Goal: Task Accomplishment & Management: Manage account settings

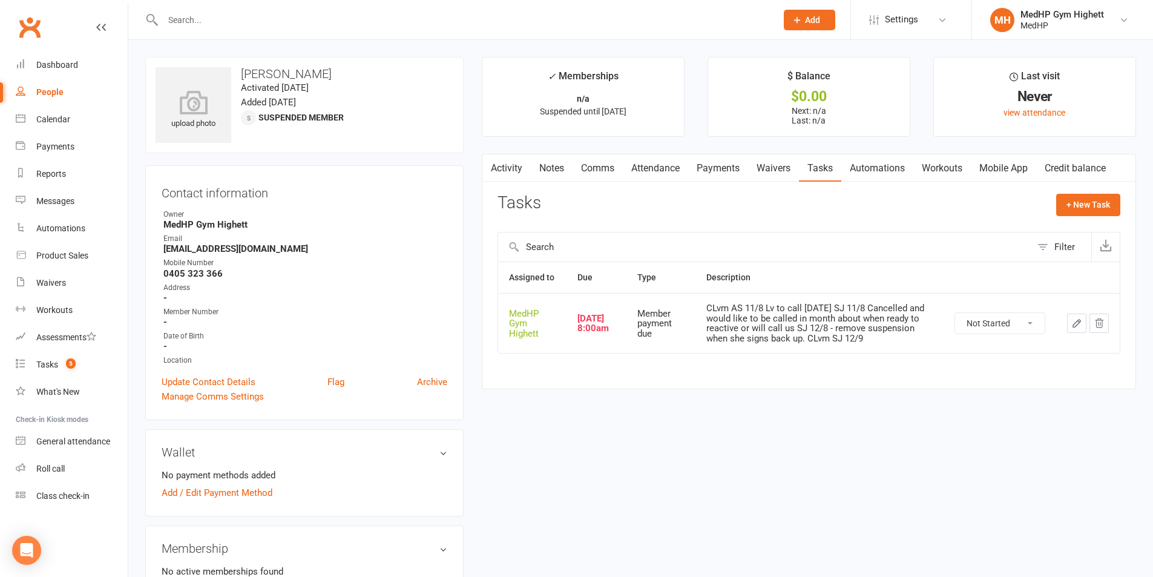
click at [65, 95] on link "People" at bounding box center [72, 92] width 112 height 27
select select "100"
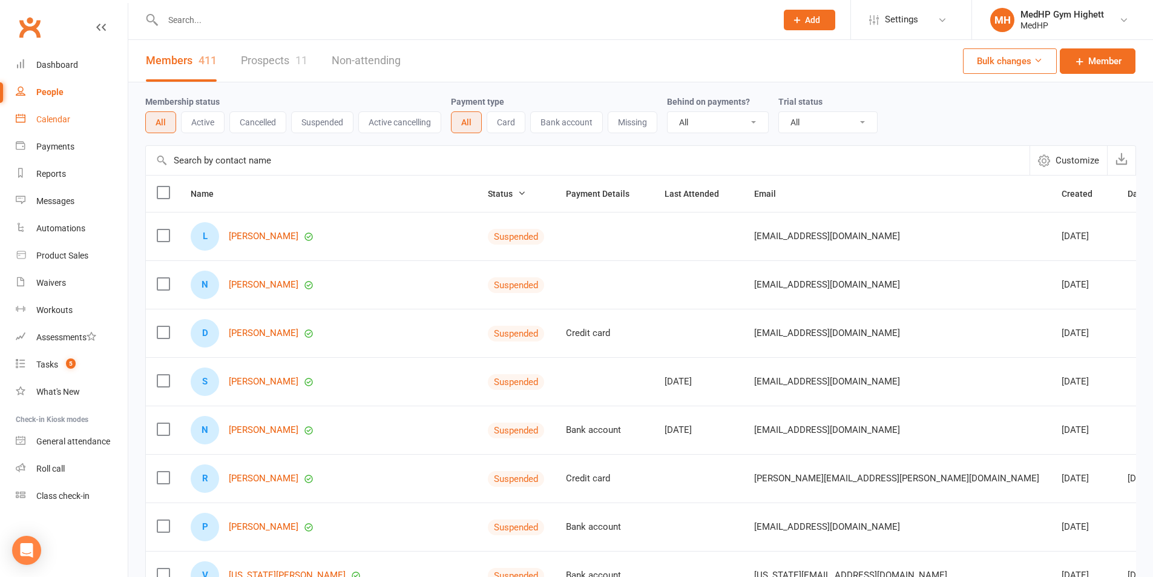
click at [50, 126] on link "Calendar" at bounding box center [72, 119] width 112 height 27
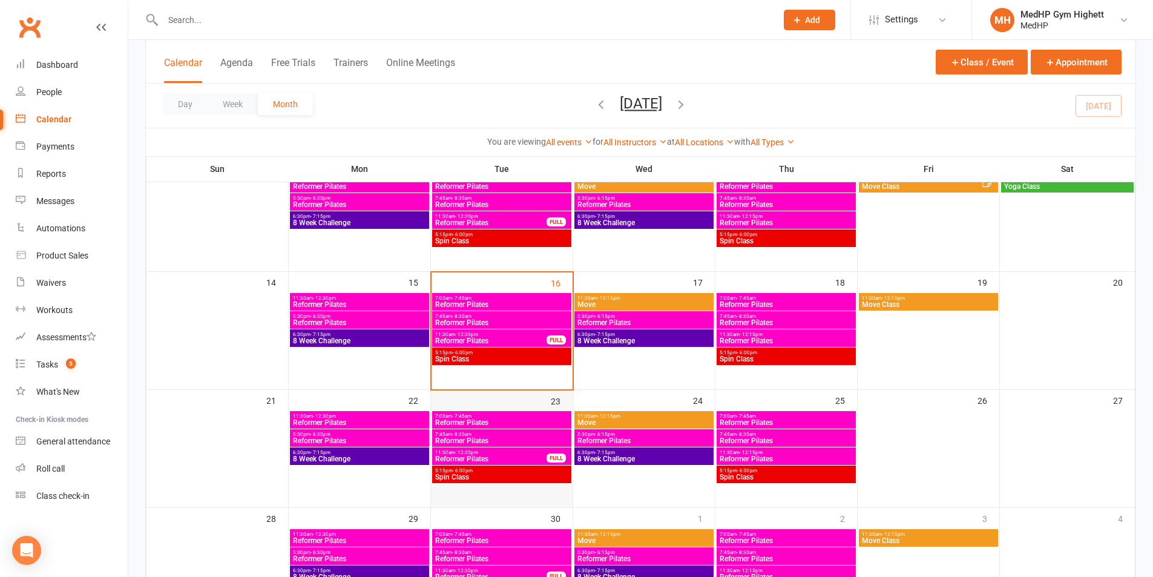
scroll to position [242, 0]
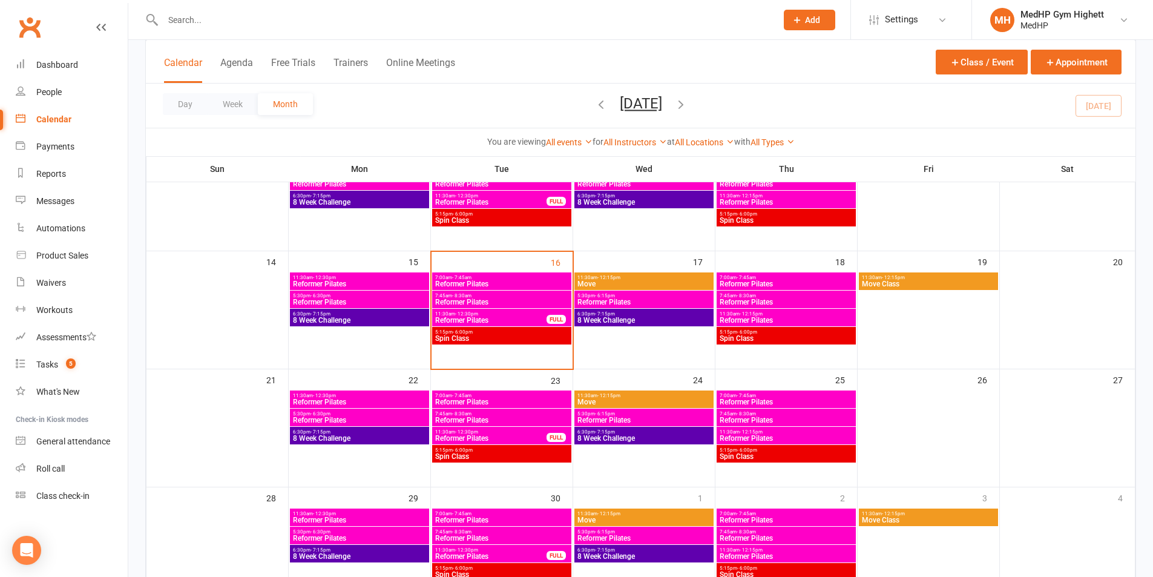
click at [469, 342] on div "5:15pm - 6:00pm Spin Class" at bounding box center [501, 336] width 139 height 18
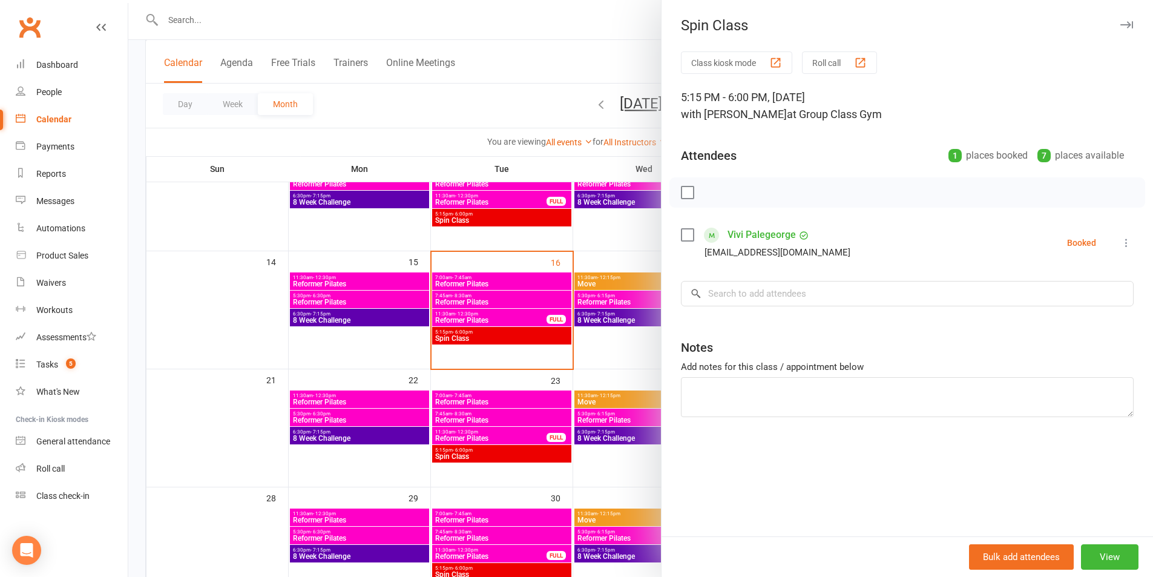
click at [467, 341] on div at bounding box center [640, 288] width 1024 height 577
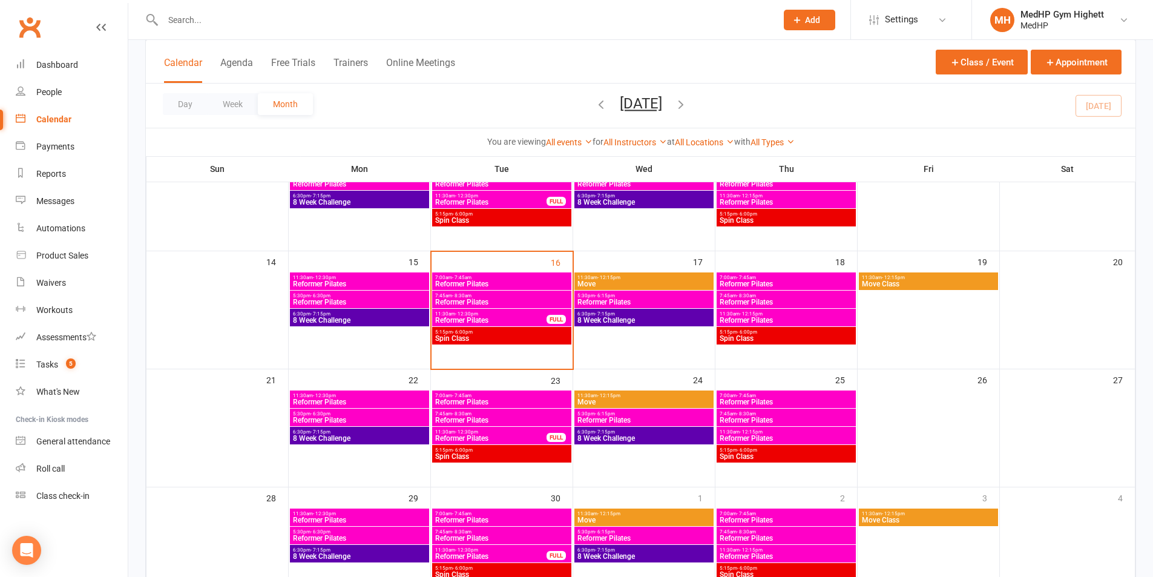
click at [616, 307] on div "5:30pm - 6:15pm Reformer Pilates" at bounding box center [643, 299] width 139 height 18
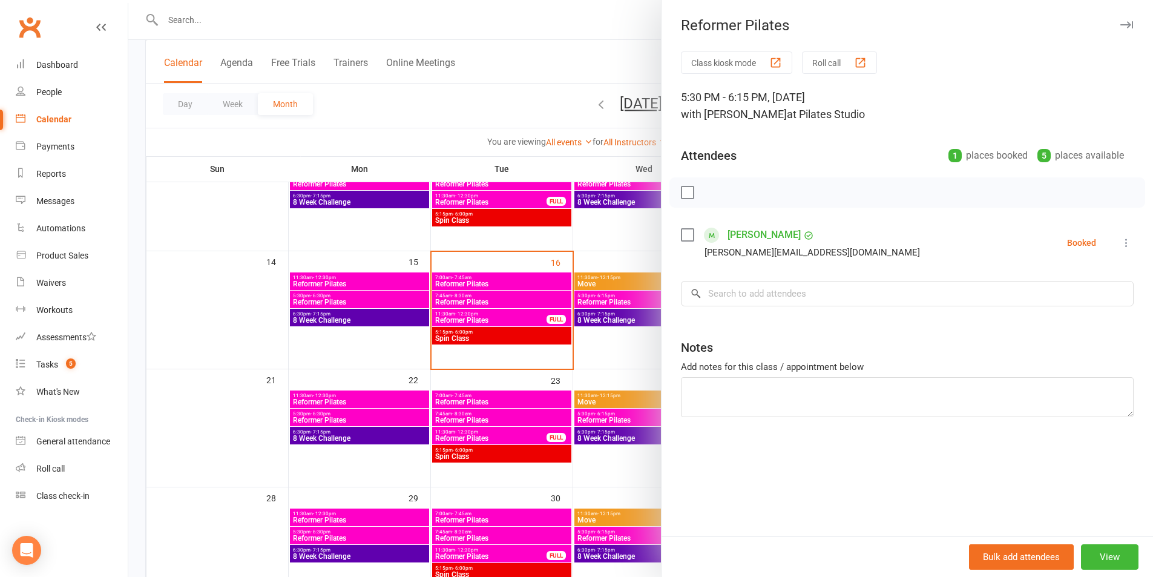
click at [610, 317] on div at bounding box center [640, 288] width 1024 height 577
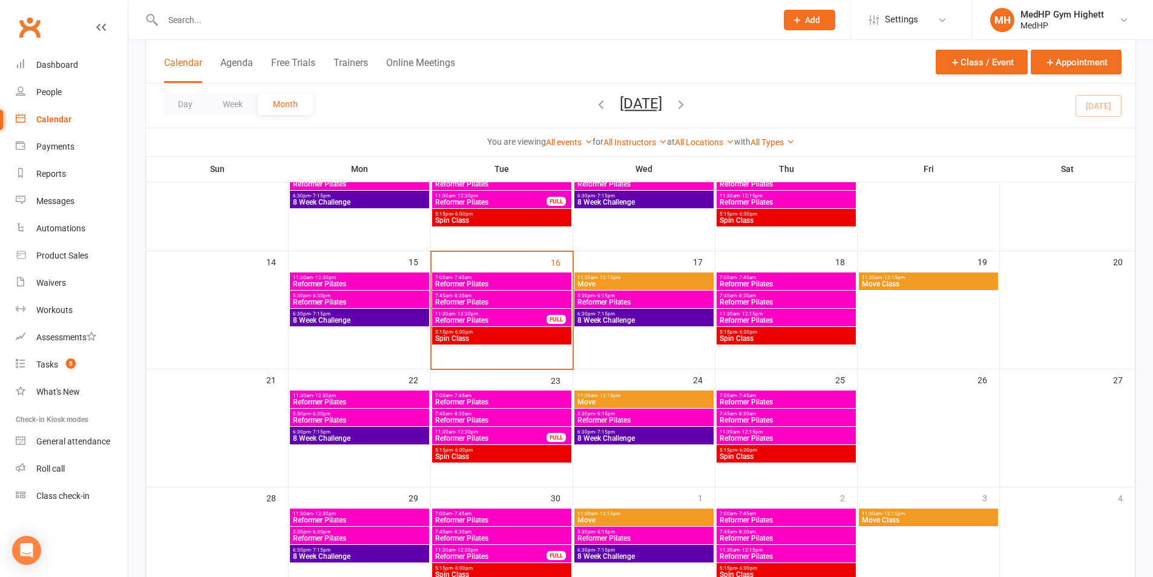
click at [610, 317] on span "8 Week Challenge" at bounding box center [644, 319] width 134 height 7
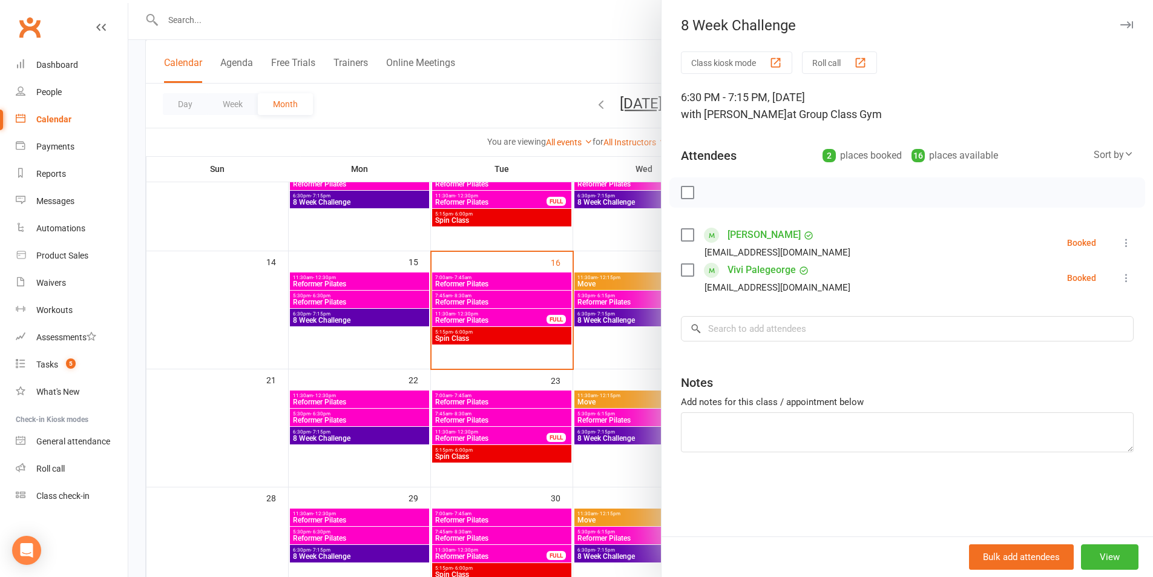
click at [582, 1] on div at bounding box center [640, 288] width 1024 height 577
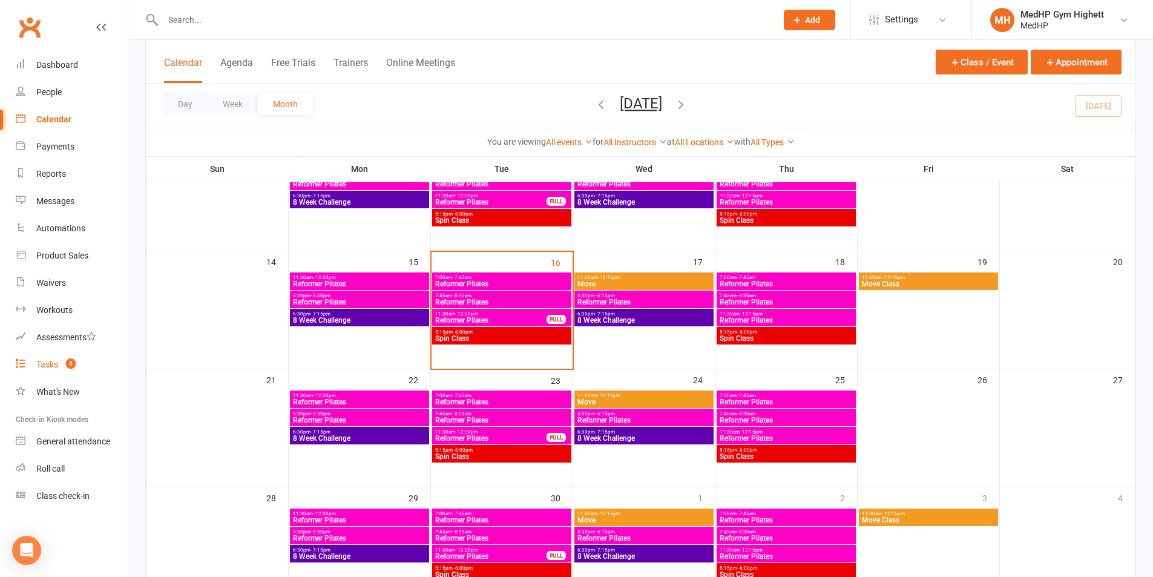
click at [64, 360] on count-badge "5" at bounding box center [68, 364] width 16 height 10
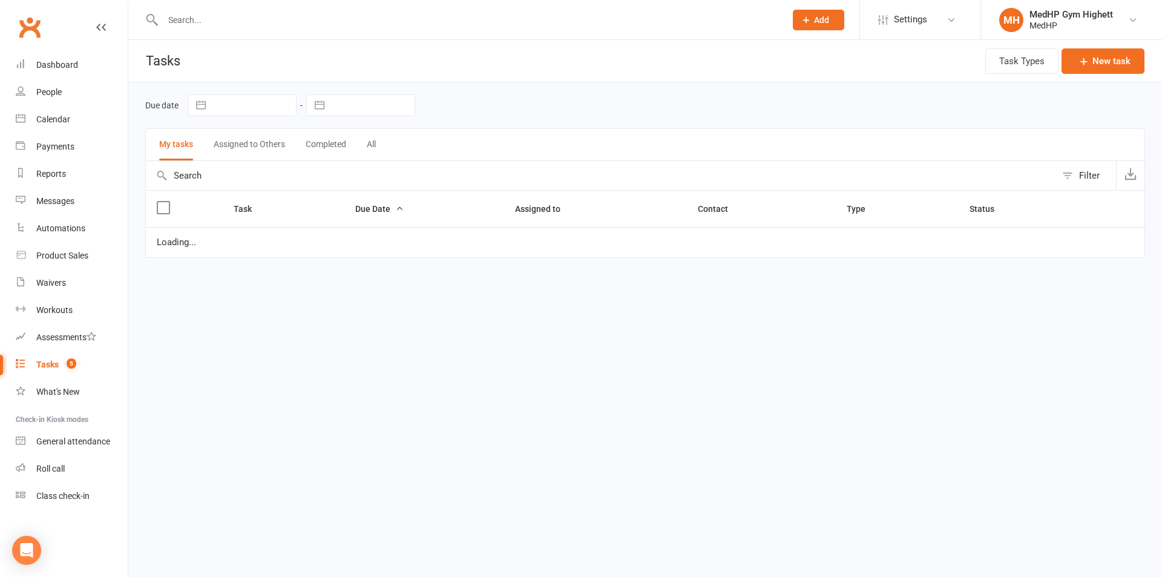
select select "started"
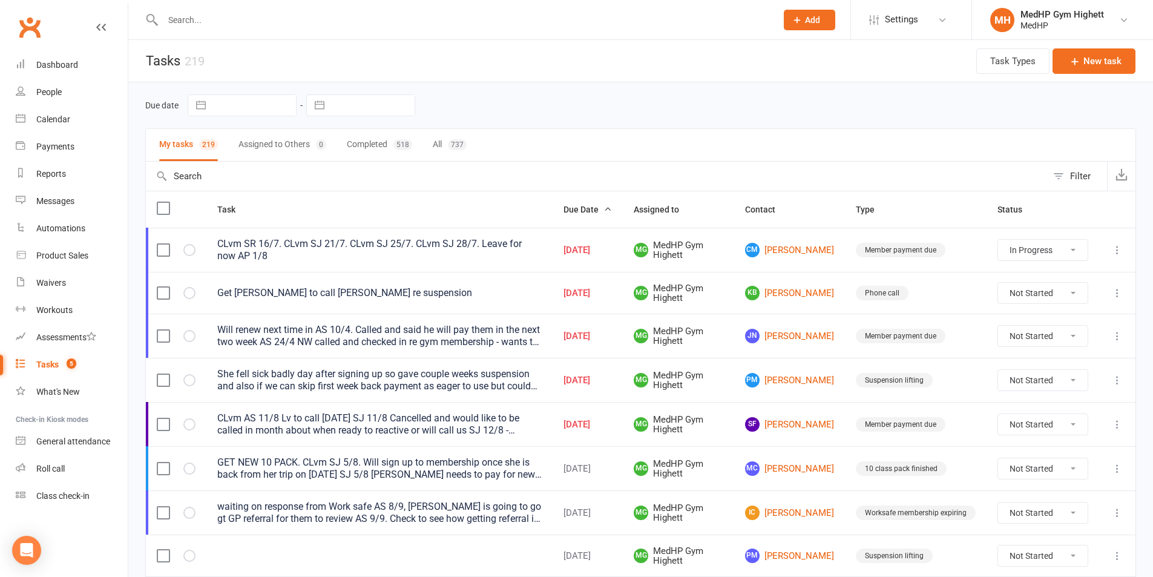
click at [548, 420] on td "CLvm AS 11/8 Lv to call [DATE] SJ 11/8 Cancelled and would like to be called in…" at bounding box center [379, 424] width 346 height 44
click at [502, 424] on div "CLvm AS 11/8 Lv to call [DATE] SJ 11/8 Cancelled and would like to be called in…" at bounding box center [379, 424] width 324 height 24
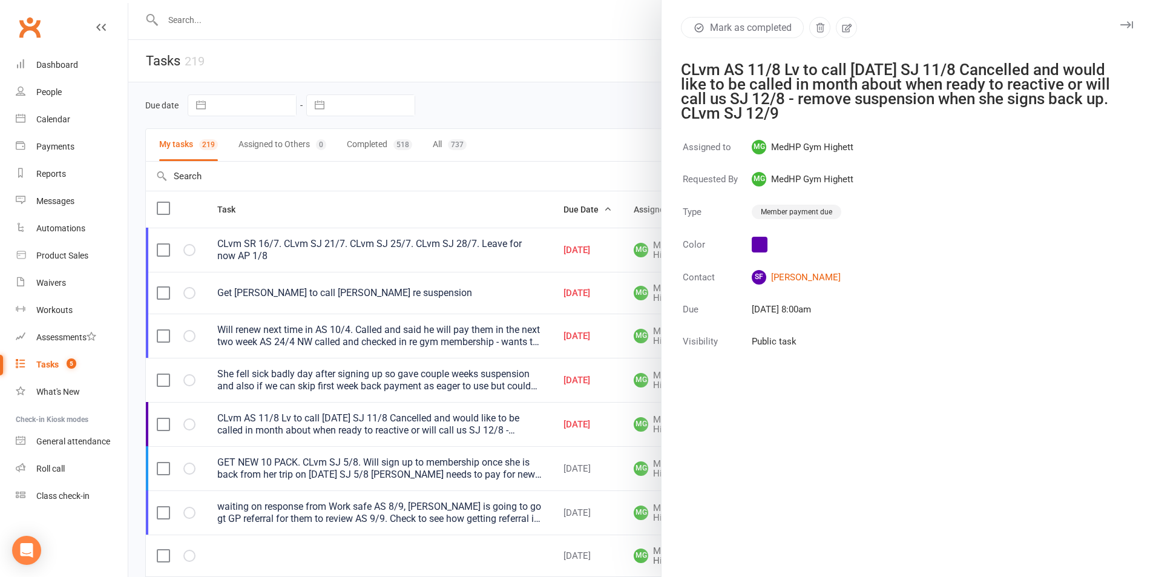
click at [620, 115] on div at bounding box center [640, 288] width 1024 height 577
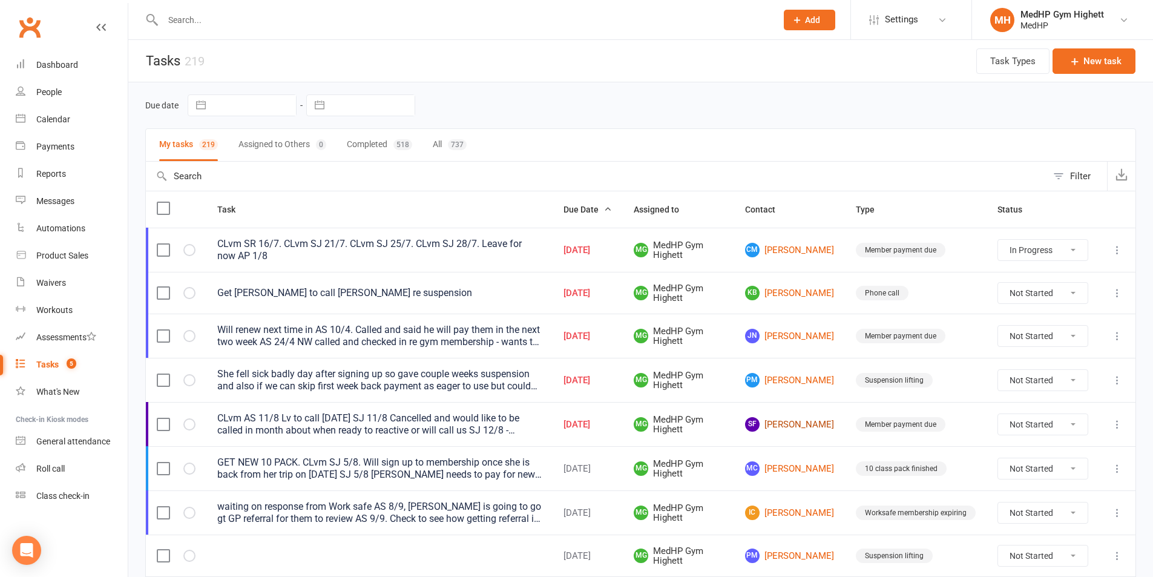
click at [798, 425] on link "SF Suzanne Farley" at bounding box center [789, 424] width 89 height 15
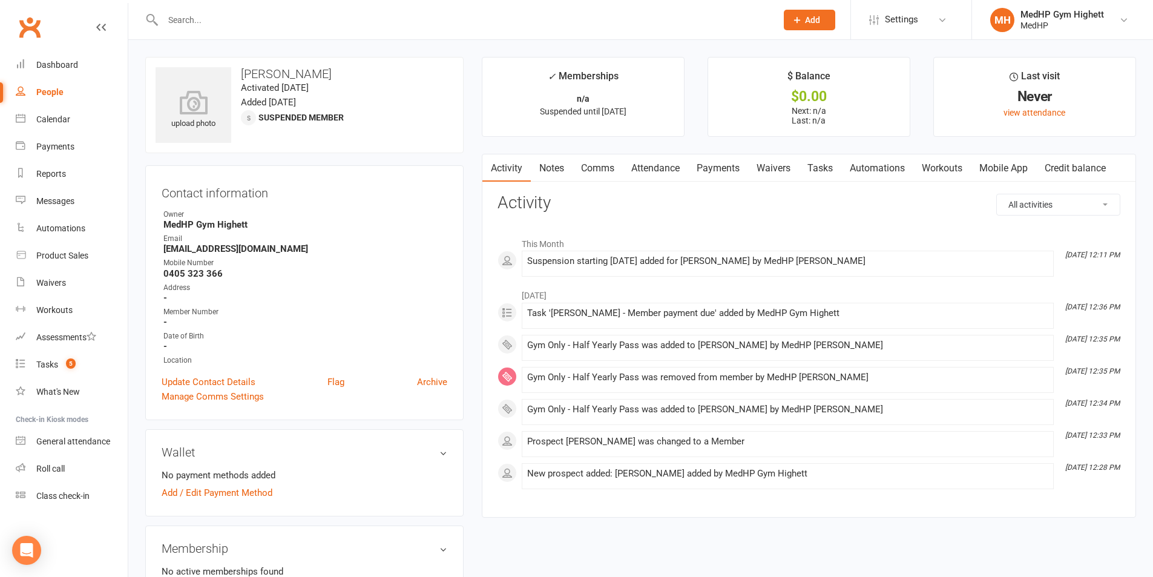
click at [814, 169] on link "Tasks" at bounding box center [820, 168] width 42 height 28
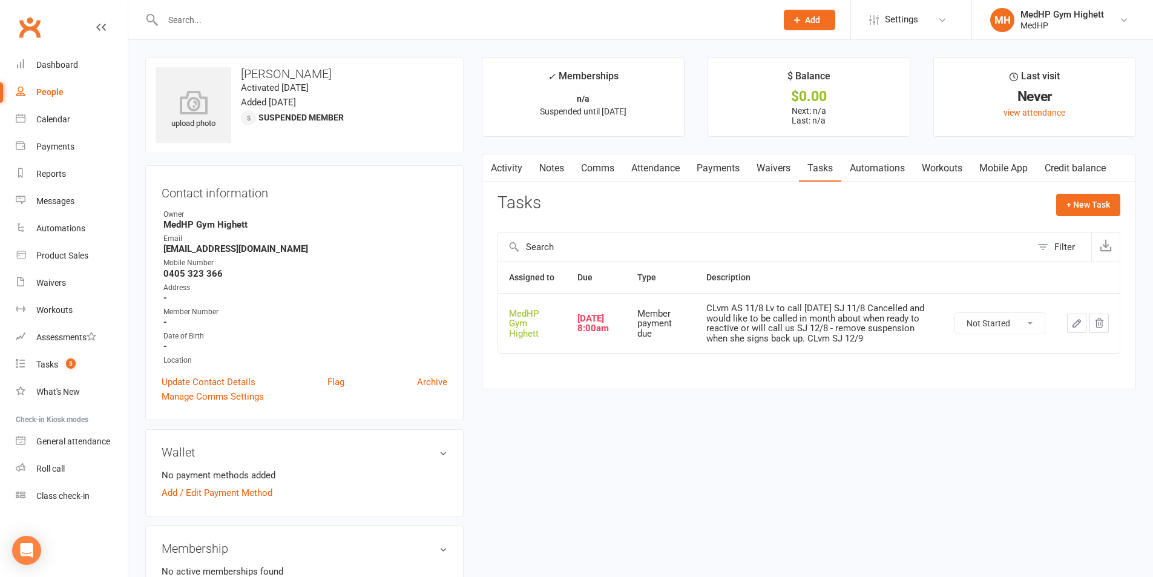
click at [1081, 318] on icon "button" at bounding box center [1076, 323] width 11 height 11
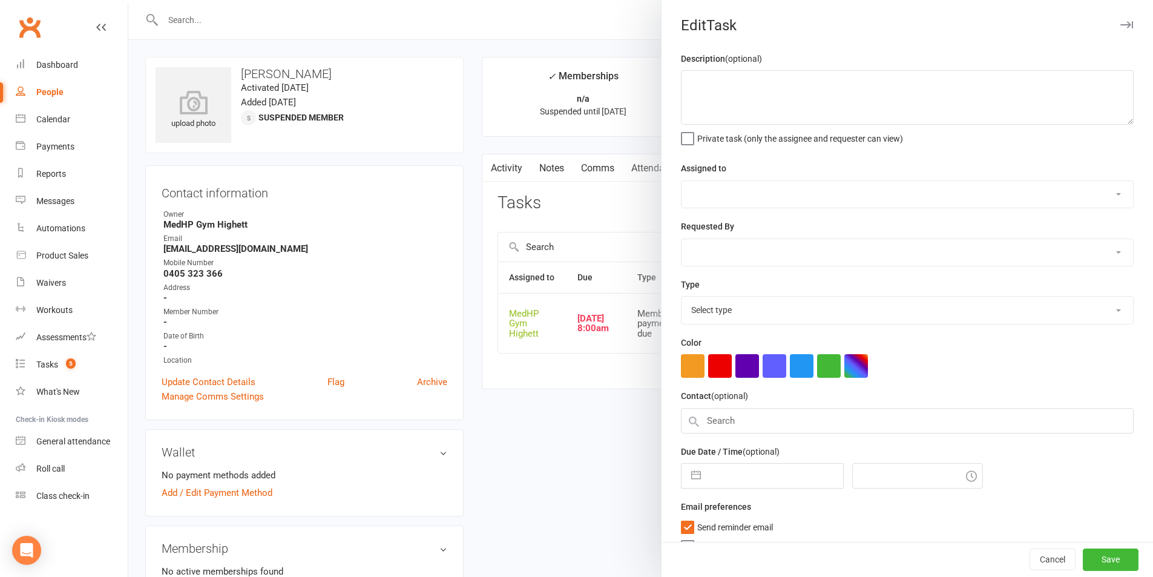
type textarea "CLvm AS 11/8 Lv to call [DATE] SJ 11/8 Cancelled and would like to be called in…"
select select "46188"
type input "[DATE]"
type input "8:00am"
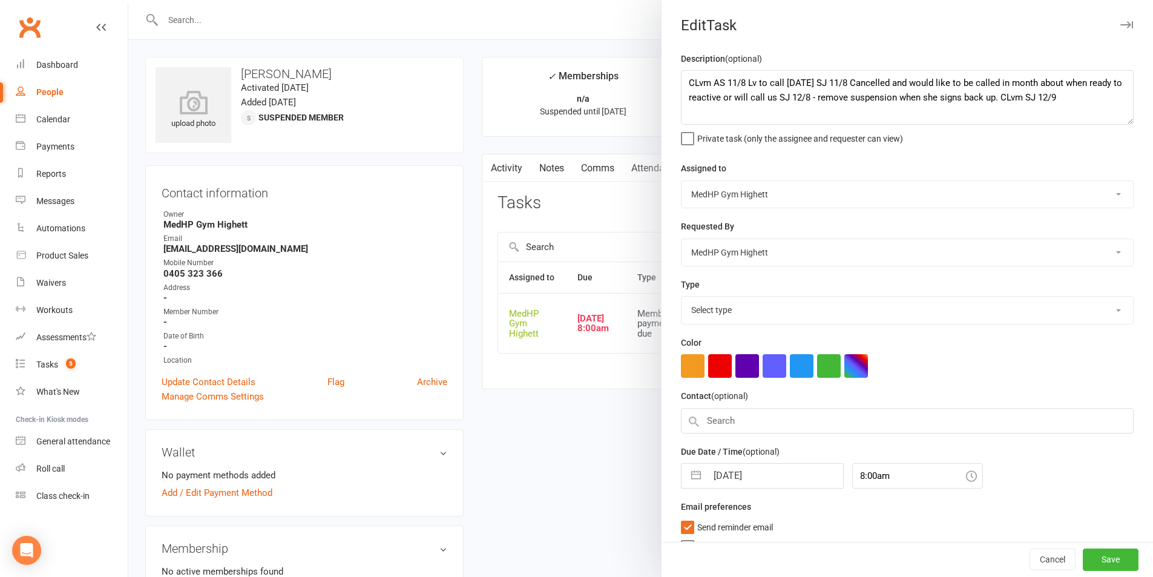
select select "23040"
click at [1097, 100] on textarea "CLvm AS 11/8 Lv to call [DATE] SJ 11/8 Cancelled and would like to be called in…" at bounding box center [907, 97] width 453 height 54
type textarea "CLvm AS 11/8 Lv to call tomorrow SJ 11/8 Cancelled and would like to be called …"
click at [993, 157] on div "Description (optional) CLvm AS 11/8 Lv to call tomorrow SJ 11/8 Cancelled and w…" at bounding box center [906, 295] width 491 height 488
click at [827, 119] on textarea "CLvm AS 11/8 Lv to call tomorrow SJ 11/8 Cancelled and would like to be called …" at bounding box center [907, 97] width 453 height 54
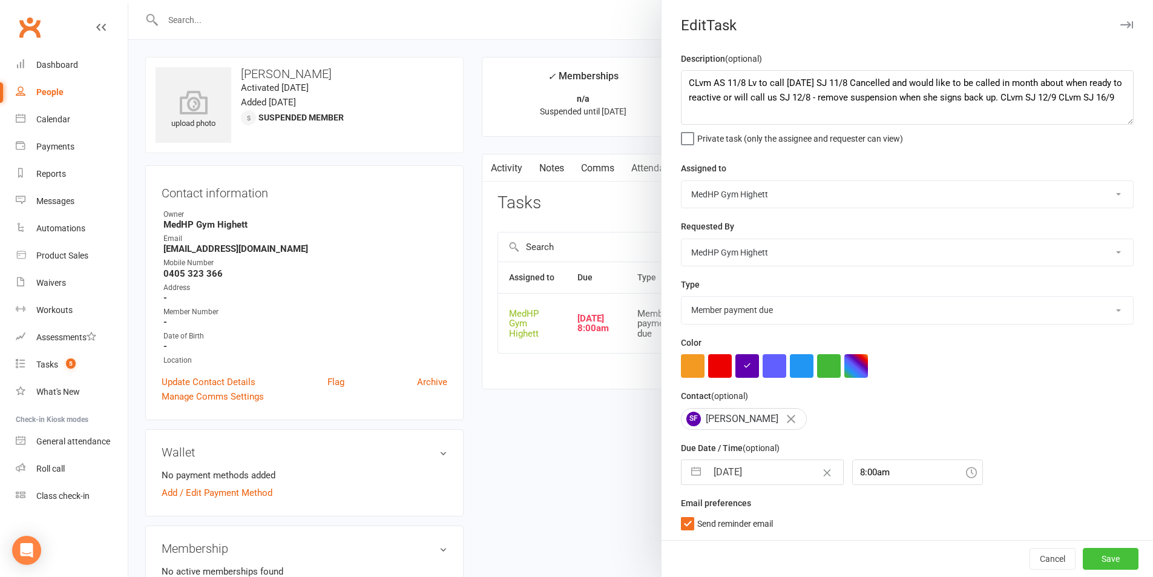
click at [1096, 554] on button "Save" at bounding box center [1110, 559] width 56 height 22
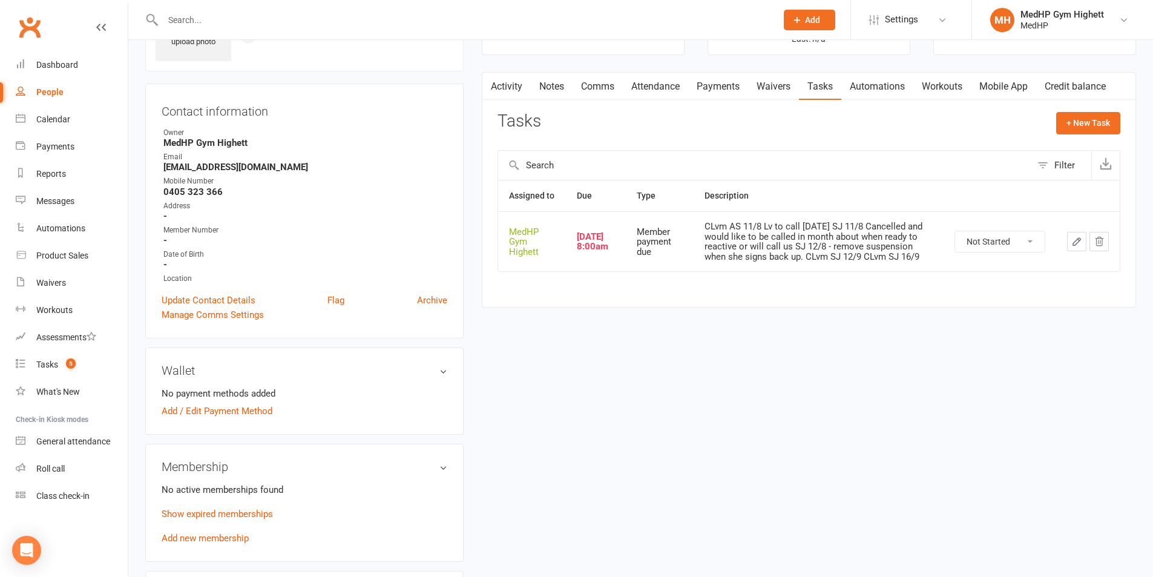
scroll to position [61, 0]
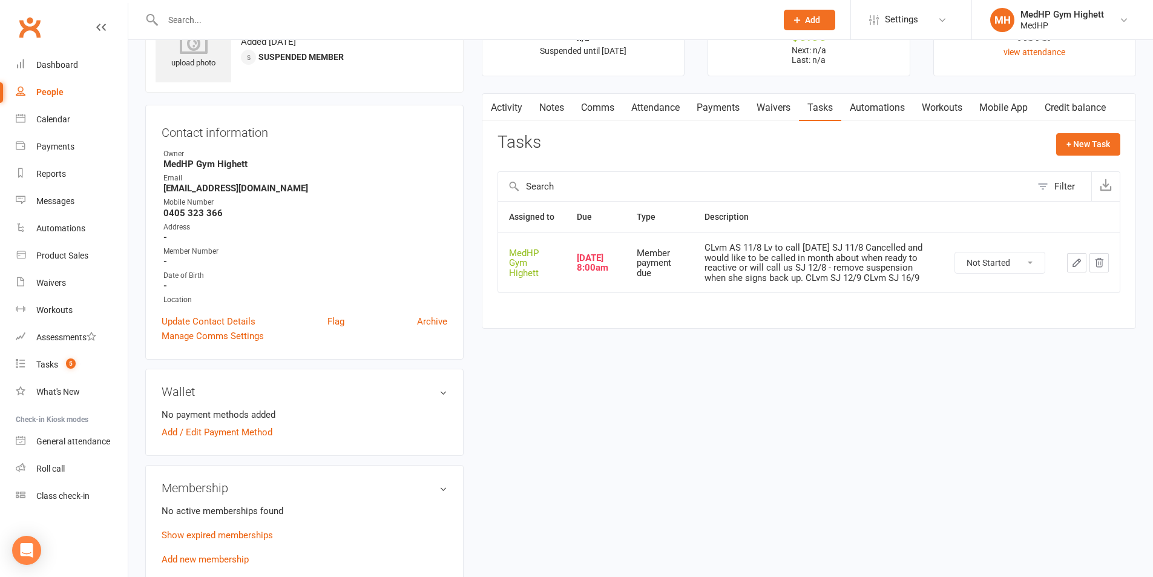
click at [1073, 258] on icon "button" at bounding box center [1076, 262] width 11 height 11
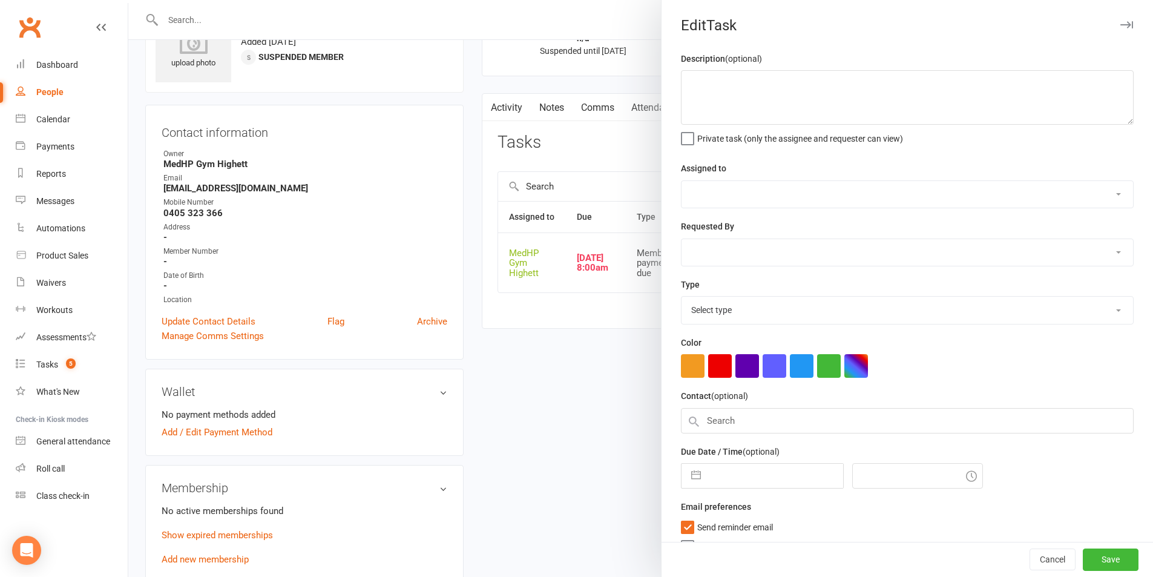
type textarea "CLvm AS 11/8 Lv to call tomorrow SJ 11/8 Cancelled and would like to be called …"
select select "46188"
type input "[DATE]"
type input "8:00am"
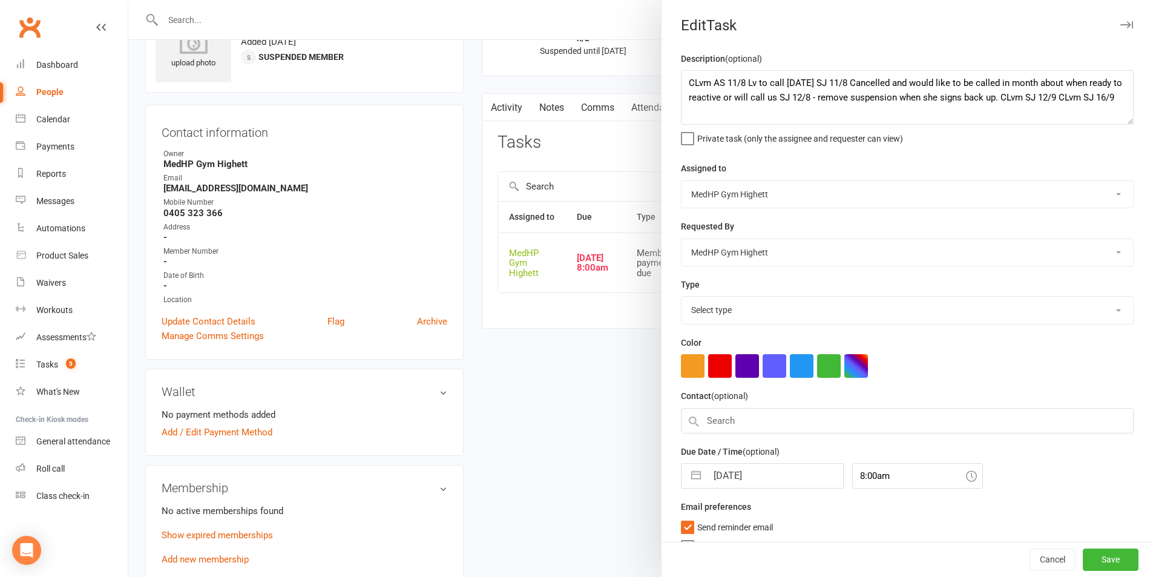
select select "23040"
click at [718, 114] on textarea "CLvm AS 11/8 Lv to call tomorrow SJ 11/8 Cancelled and would like to be called …" at bounding box center [907, 97] width 453 height 54
click at [855, 111] on textarea "CLvm AS 11/8 Lv to call tomorrow SJ 11/8 Cancelled and would like to be called …" at bounding box center [907, 97] width 453 height 54
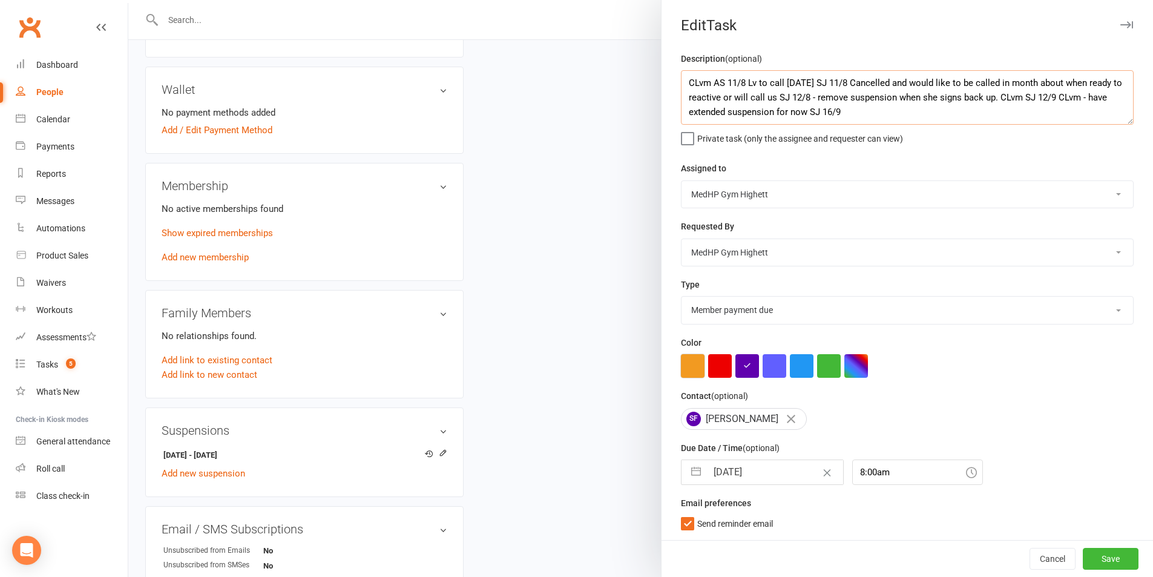
scroll to position [363, 0]
type textarea "CLvm AS 11/8 Lv to call tomorrow SJ 11/8 Cancelled and would like to be called …"
click at [775, 473] on input "[DATE]" at bounding box center [775, 472] width 136 height 24
select select "7"
select select "2025"
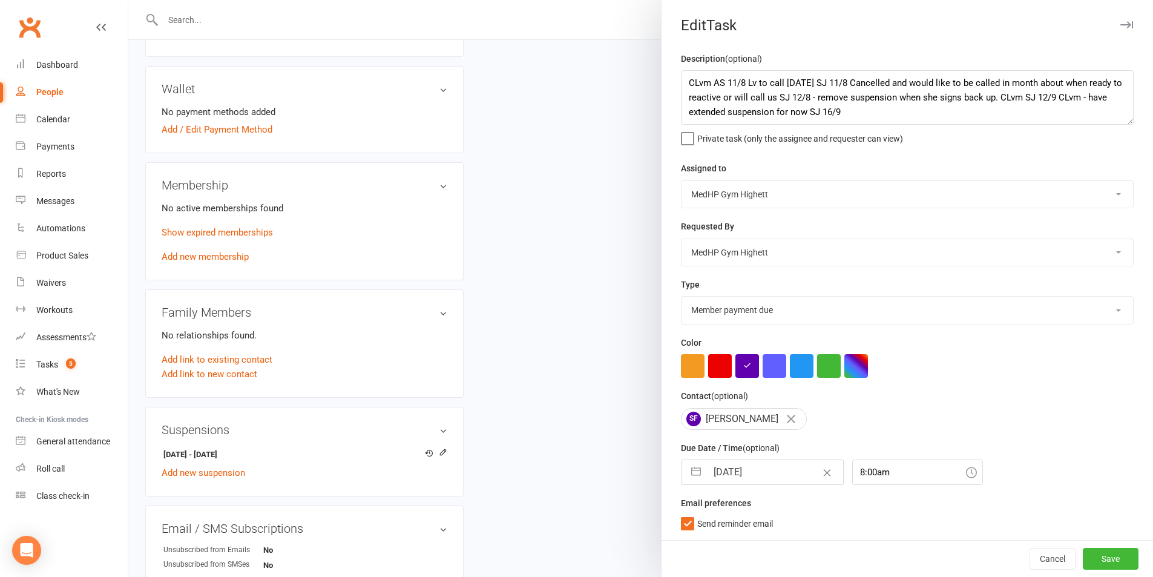
select select "8"
select select "2025"
select select "9"
select select "2025"
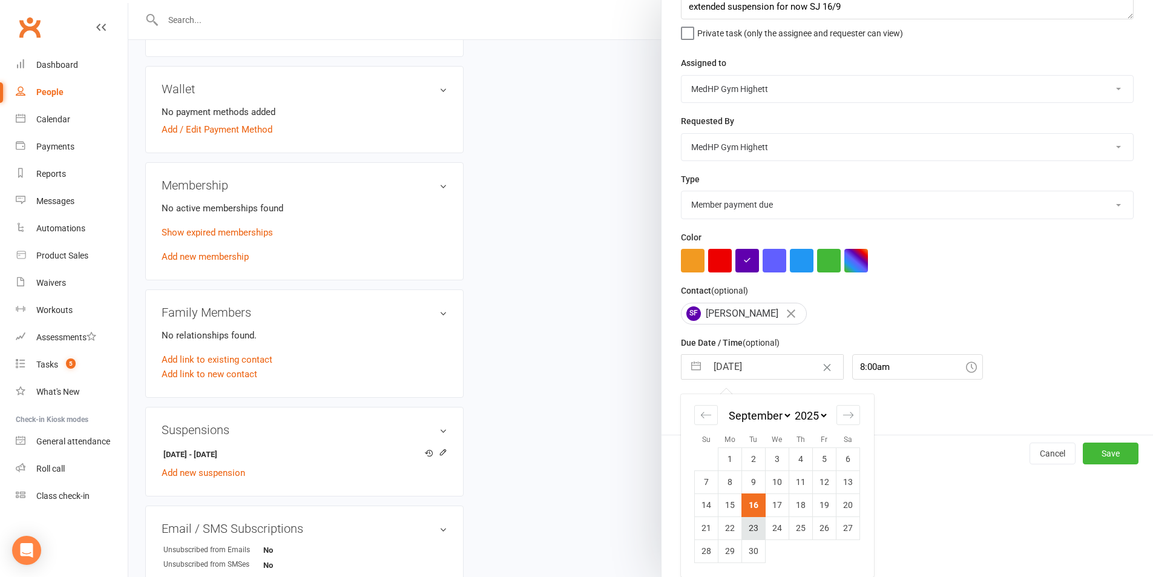
click at [755, 522] on td "23" at bounding box center [754, 527] width 24 height 23
type input "[DATE]"
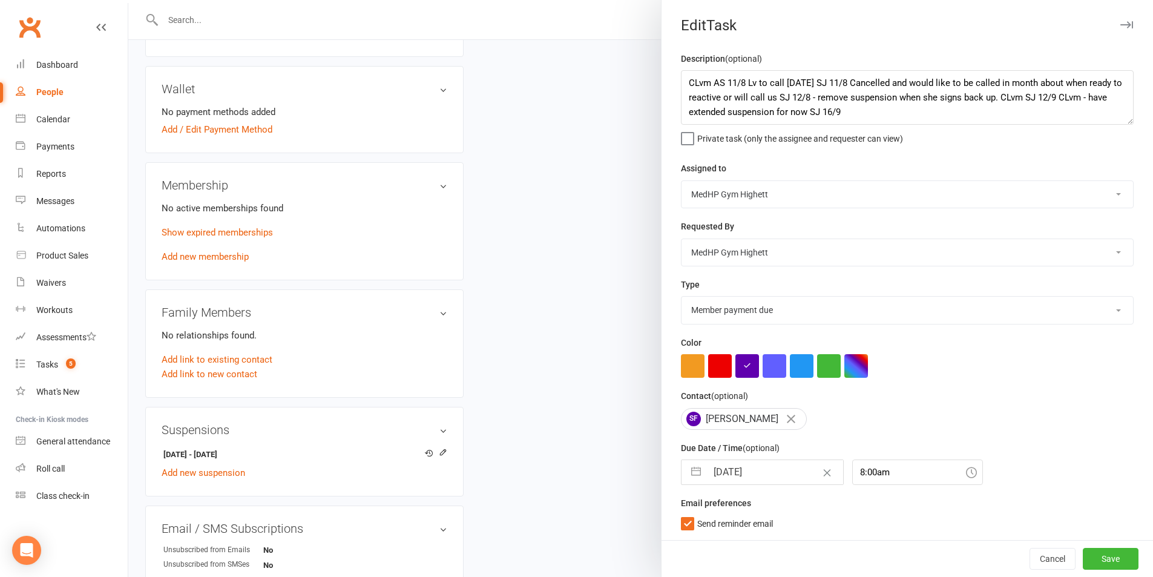
scroll to position [3, 0]
click at [1092, 552] on button "Save" at bounding box center [1110, 559] width 56 height 22
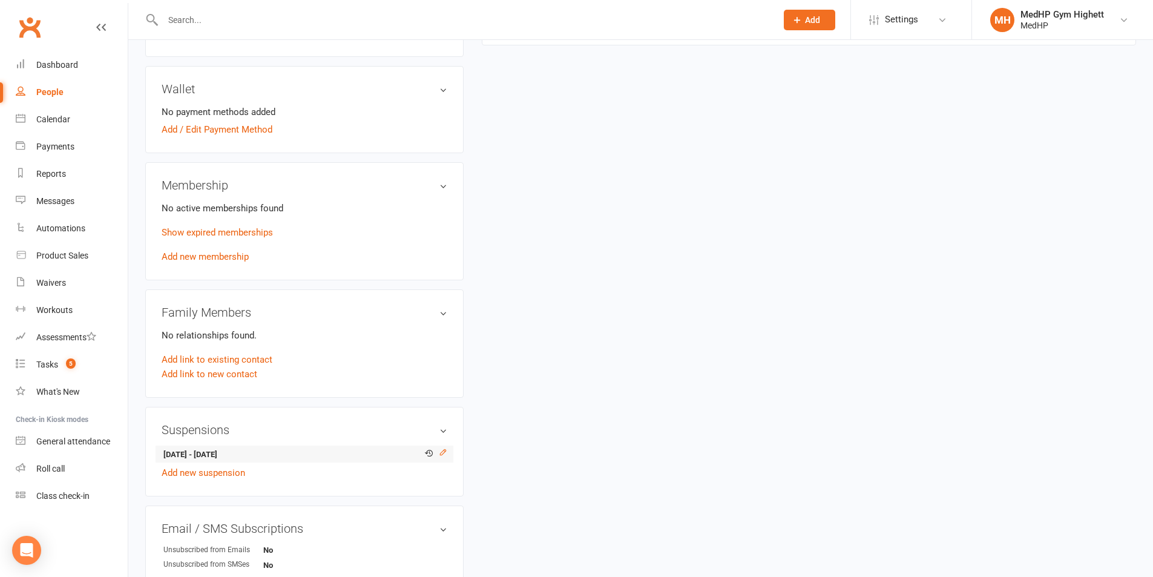
click at [443, 456] on icon at bounding box center [443, 452] width 8 height 8
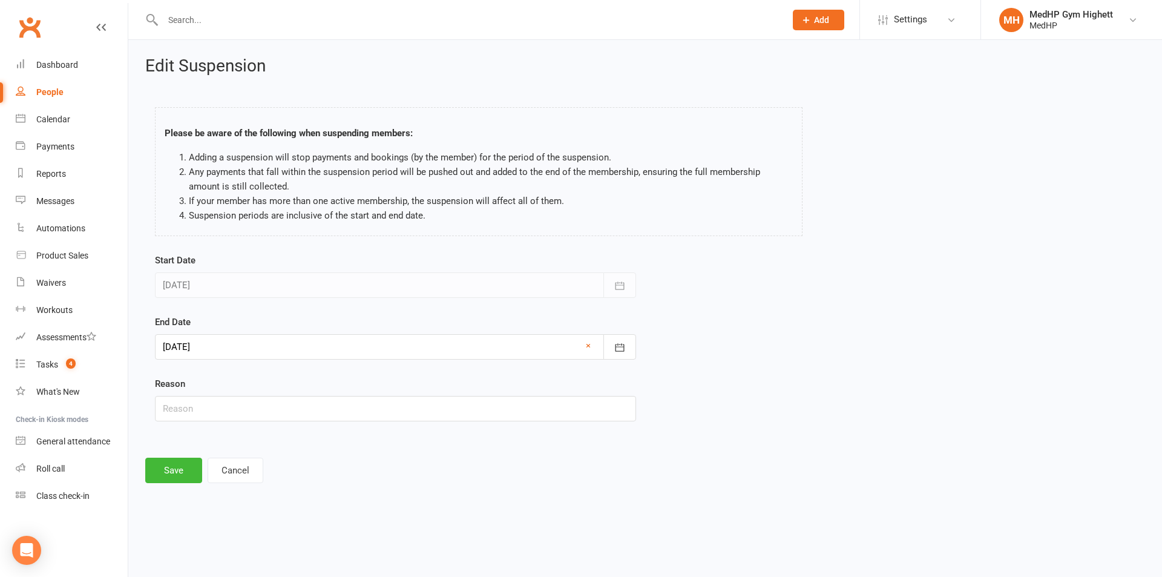
click at [398, 329] on div "End Date 16 Sep 2025 September 2025 Sun Mon Tue Wed Thu Fri Sat 36 31 01 02 03 …" at bounding box center [395, 337] width 481 height 45
click at [398, 334] on div at bounding box center [395, 346] width 481 height 25
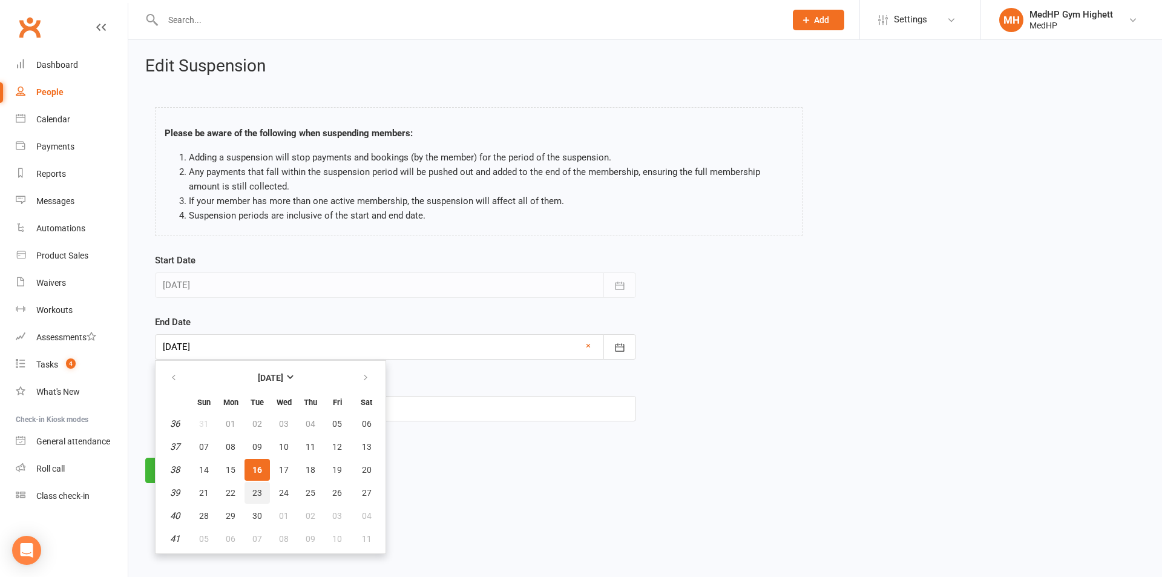
click at [259, 492] on span "23" at bounding box center [257, 493] width 10 height 10
type input "[DATE]"
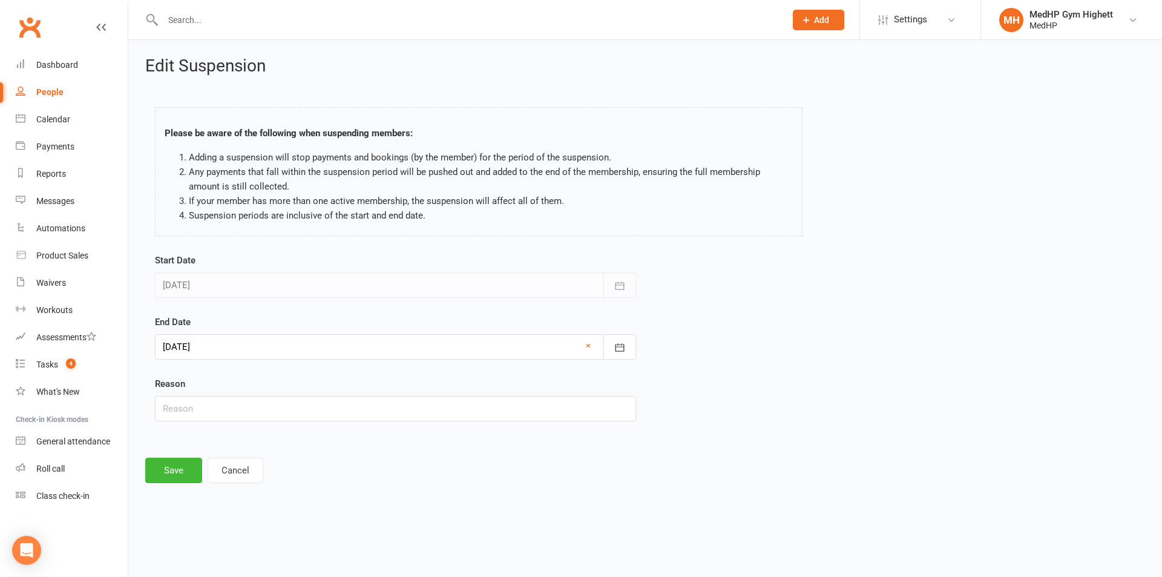
click at [178, 483] on div "Edit Suspension Please be aware of the following when suspending members: Addin…" at bounding box center [644, 270] width 1033 height 460
click at [171, 497] on div "Edit Suspension Please be aware of the following when suspending members: Addin…" at bounding box center [644, 270] width 1033 height 460
click at [178, 477] on button "Save" at bounding box center [173, 469] width 57 height 25
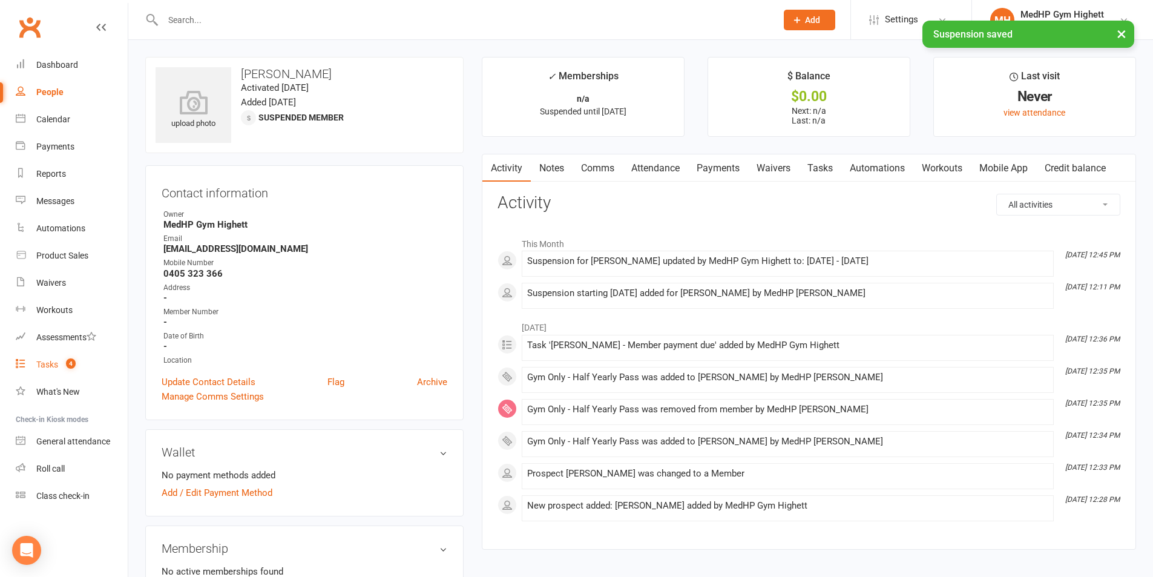
click at [76, 362] on link "Tasks 4" at bounding box center [72, 364] width 112 height 27
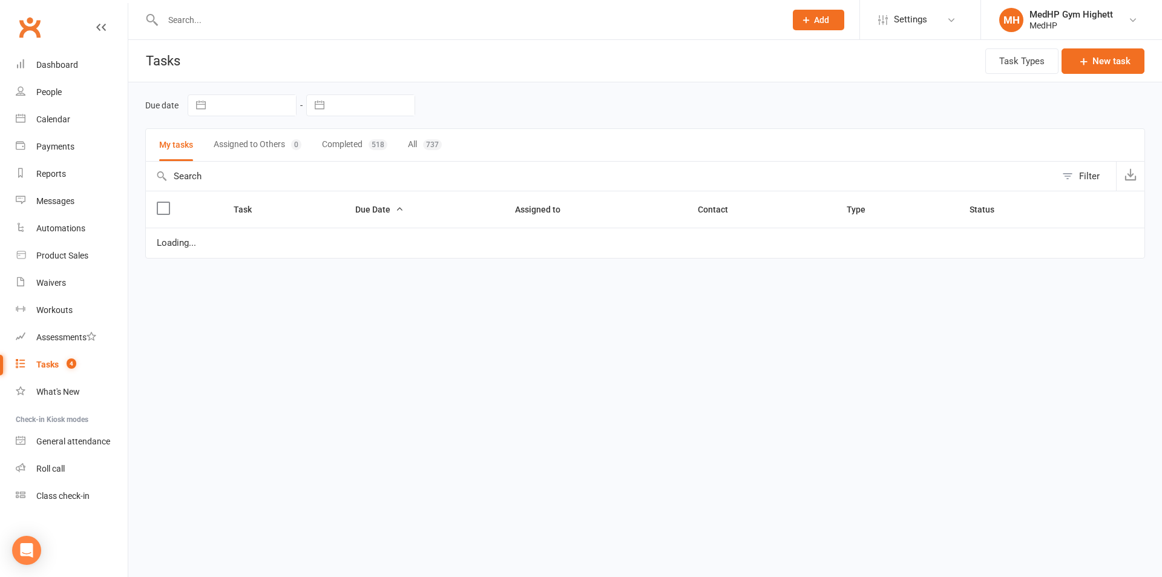
select select "started"
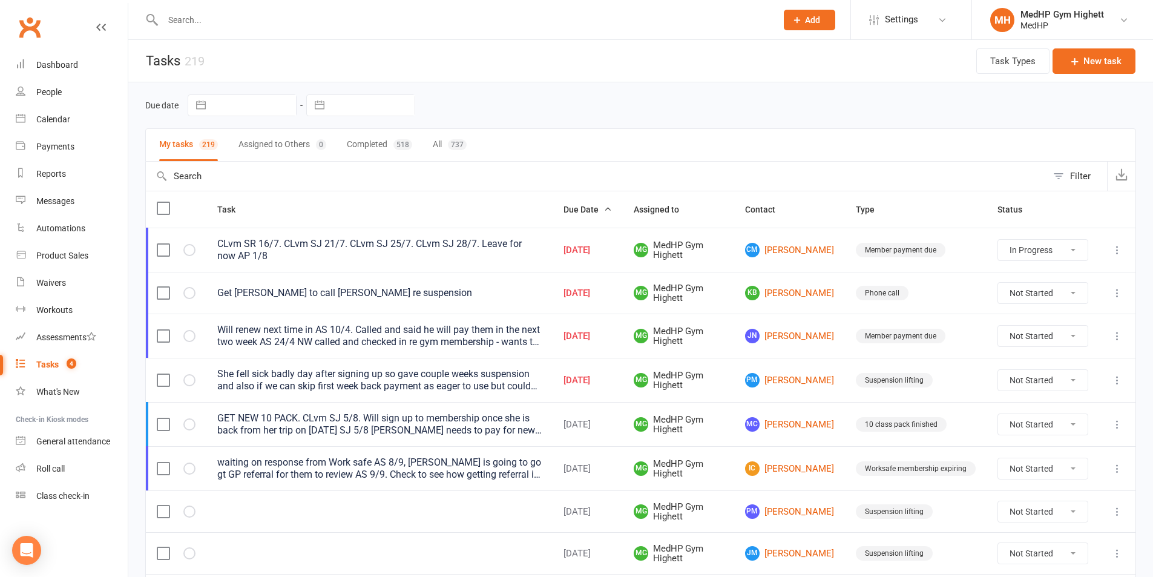
click at [742, 121] on div "Due date Navigate forward to interact with the calendar and select a date. Pres…" at bounding box center [640, 105] width 990 height 46
click at [76, 117] on link "Calendar" at bounding box center [72, 119] width 112 height 27
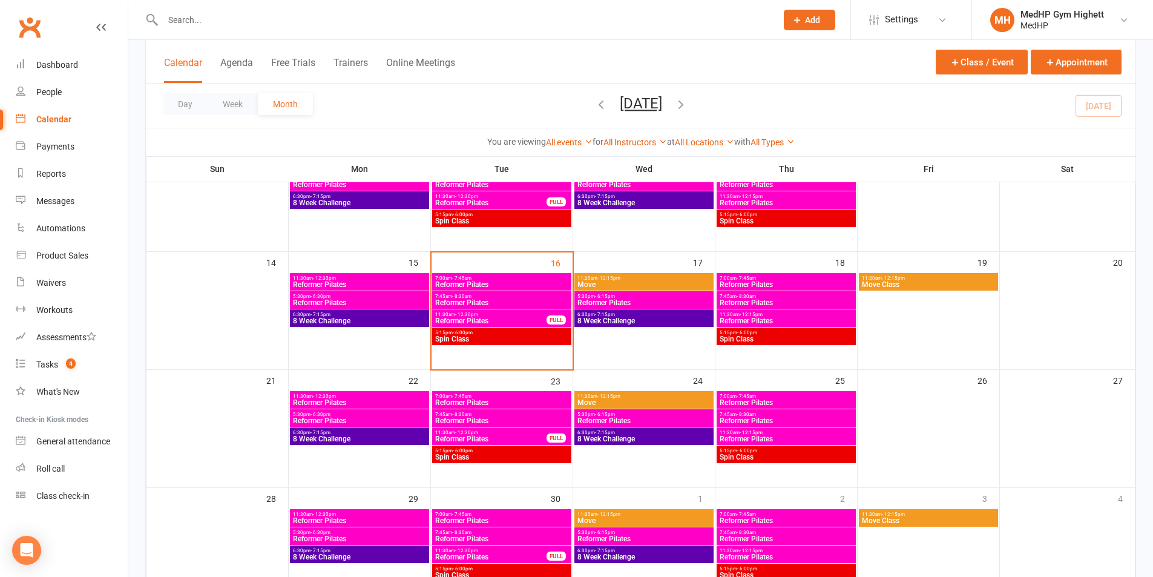
scroll to position [242, 0]
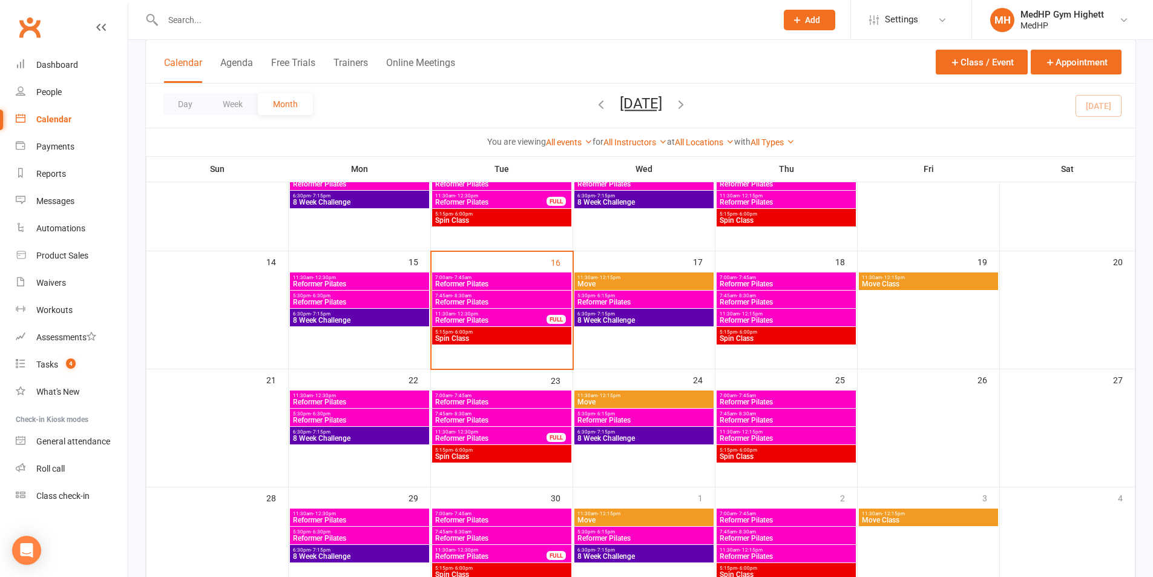
click at [610, 315] on span "- 7:15pm" at bounding box center [605, 313] width 20 height 5
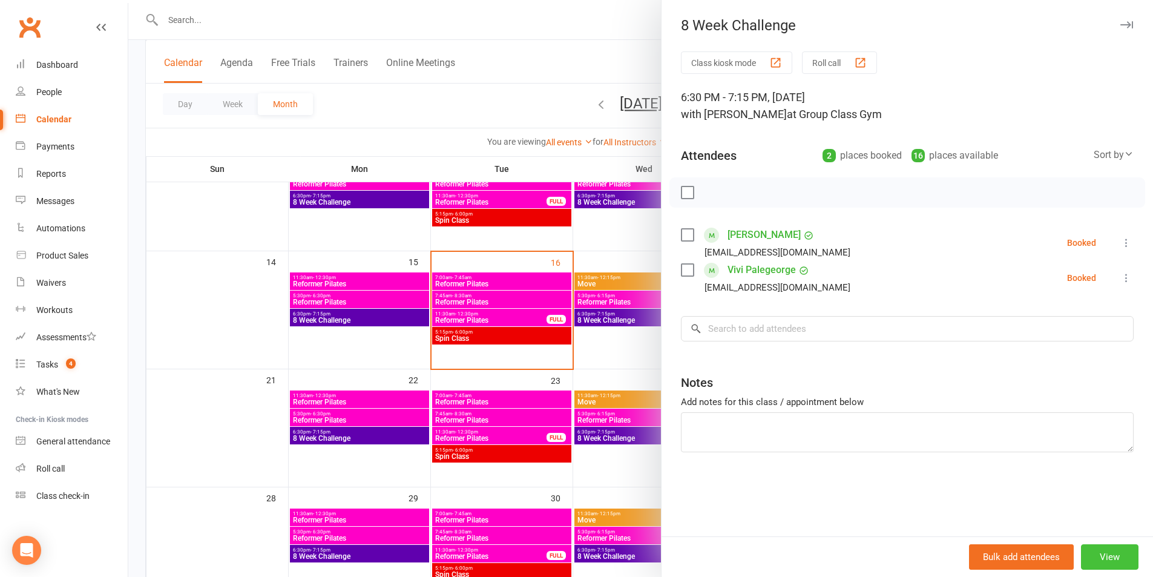
click at [1090, 556] on button "View" at bounding box center [1109, 556] width 57 height 25
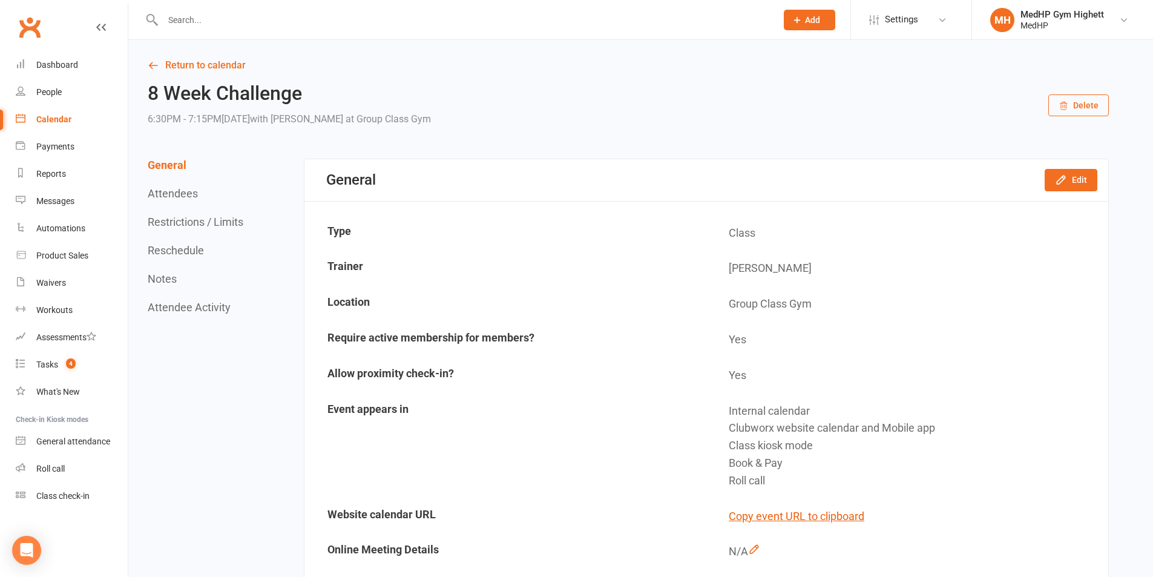
click at [1060, 101] on icon "button" at bounding box center [1063, 106] width 10 height 10
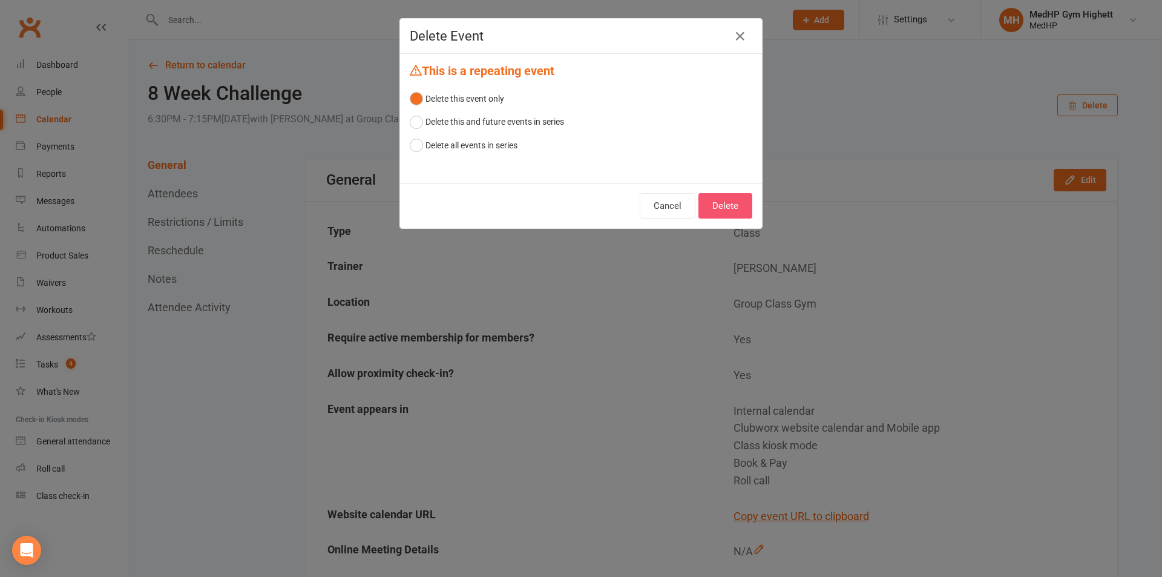
click at [718, 202] on button "Delete" at bounding box center [725, 205] width 54 height 25
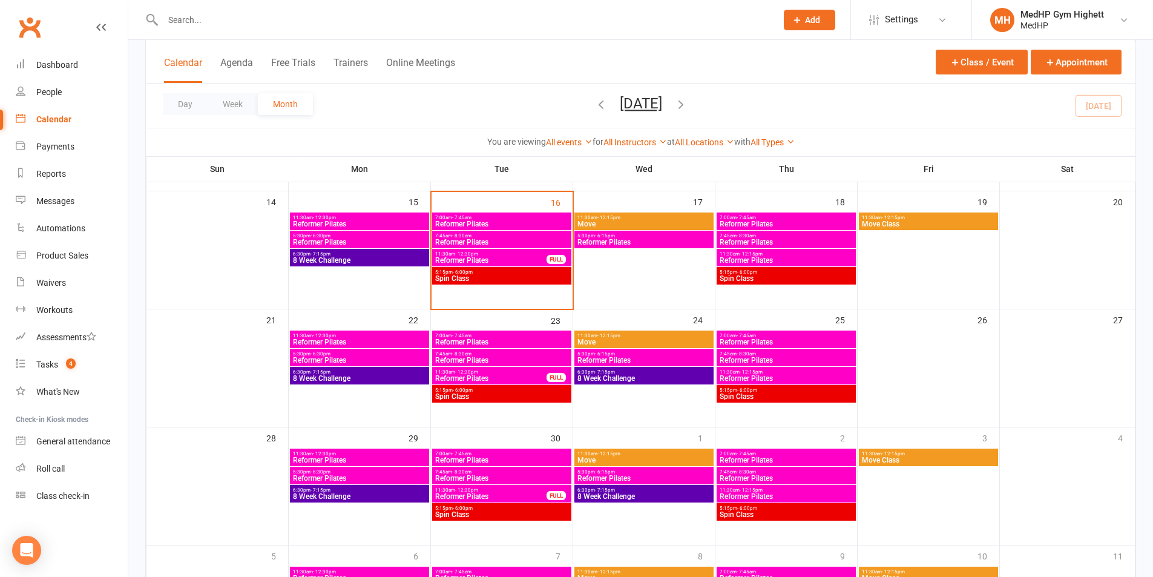
scroll to position [303, 0]
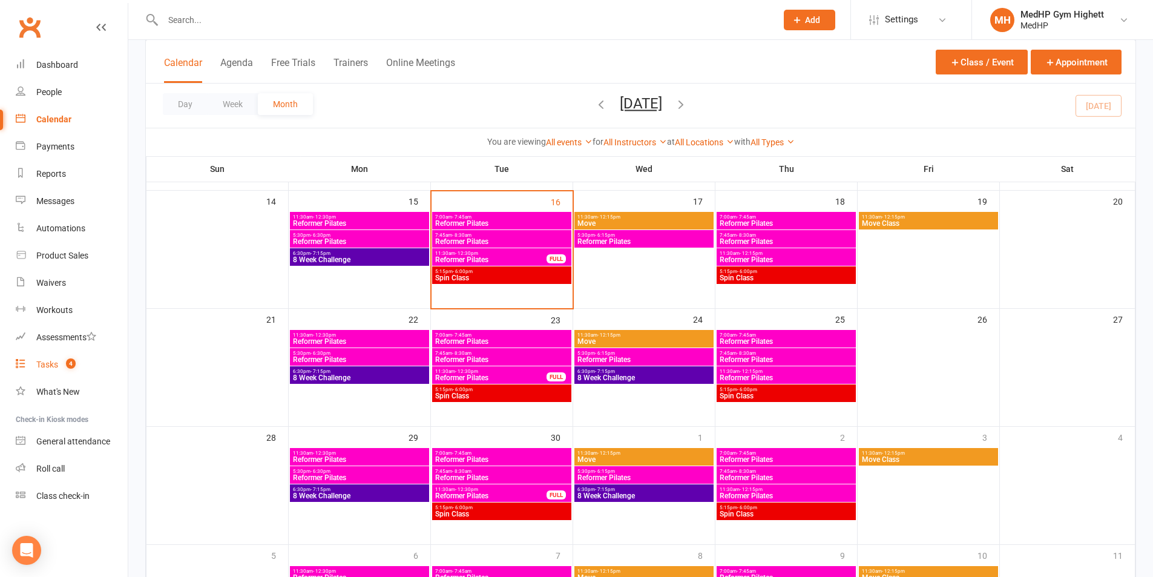
click at [84, 370] on link "Tasks 4" at bounding box center [72, 364] width 112 height 27
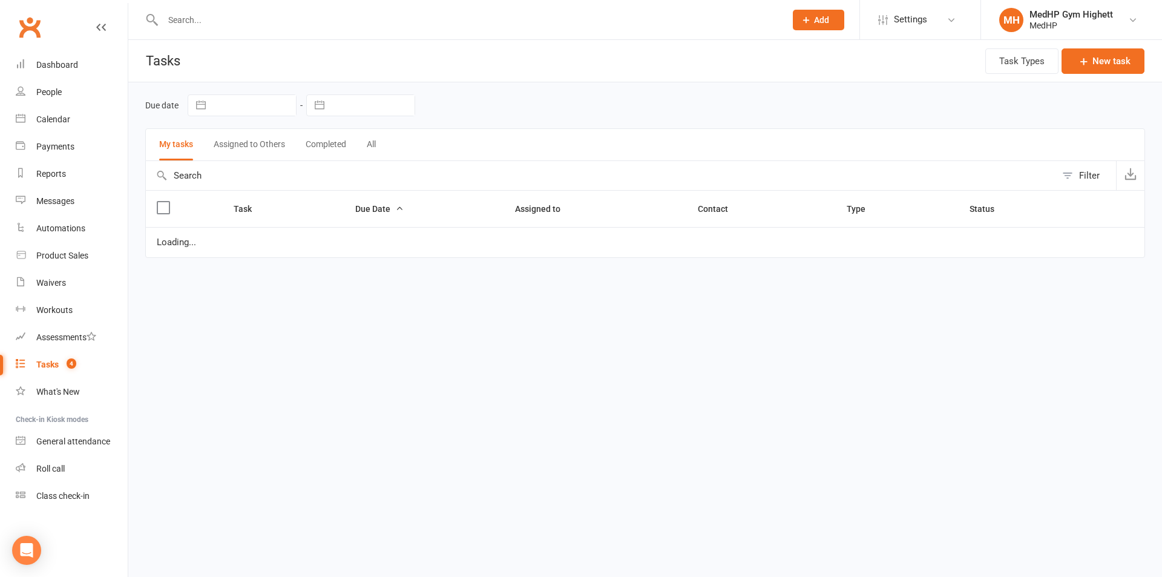
select select "started"
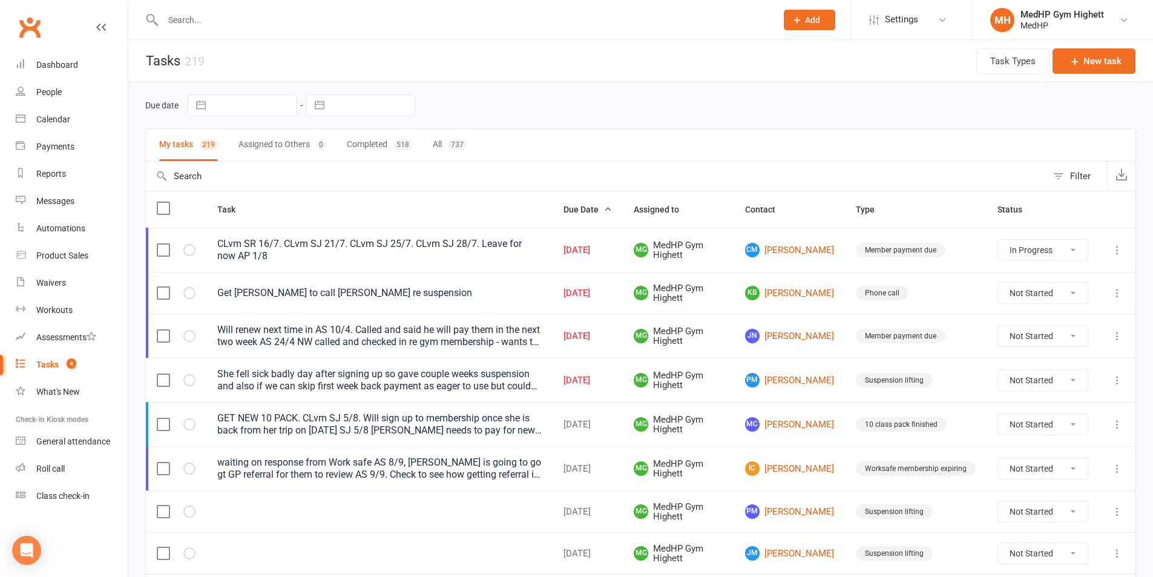
click at [531, 381] on div "She fell sick badly day after signing up so gave couple weeks suspension and al…" at bounding box center [379, 380] width 324 height 24
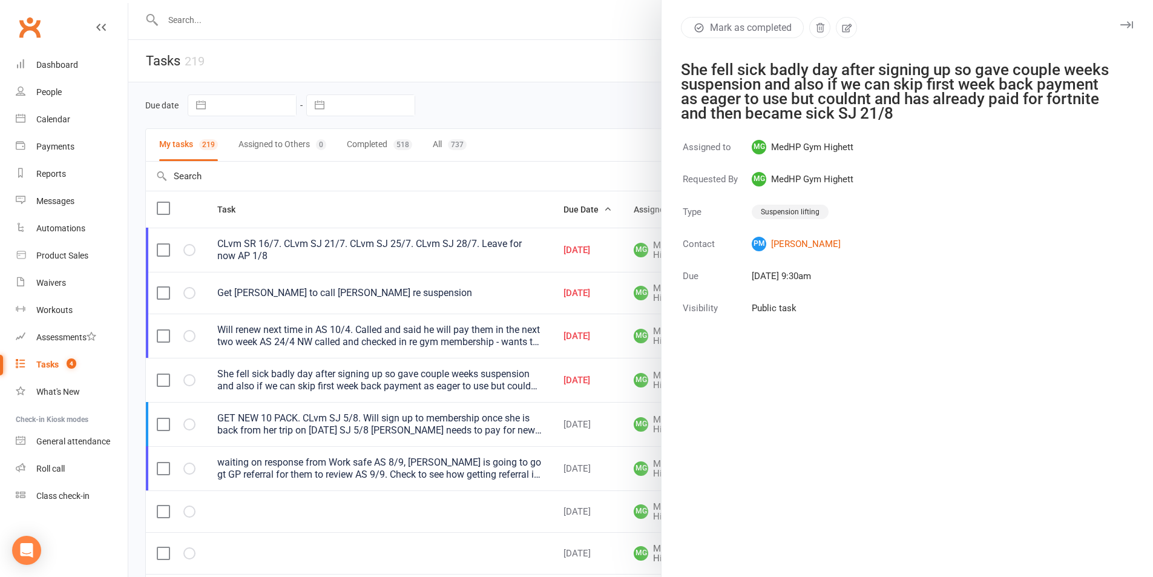
click at [531, 391] on div at bounding box center [640, 288] width 1024 height 577
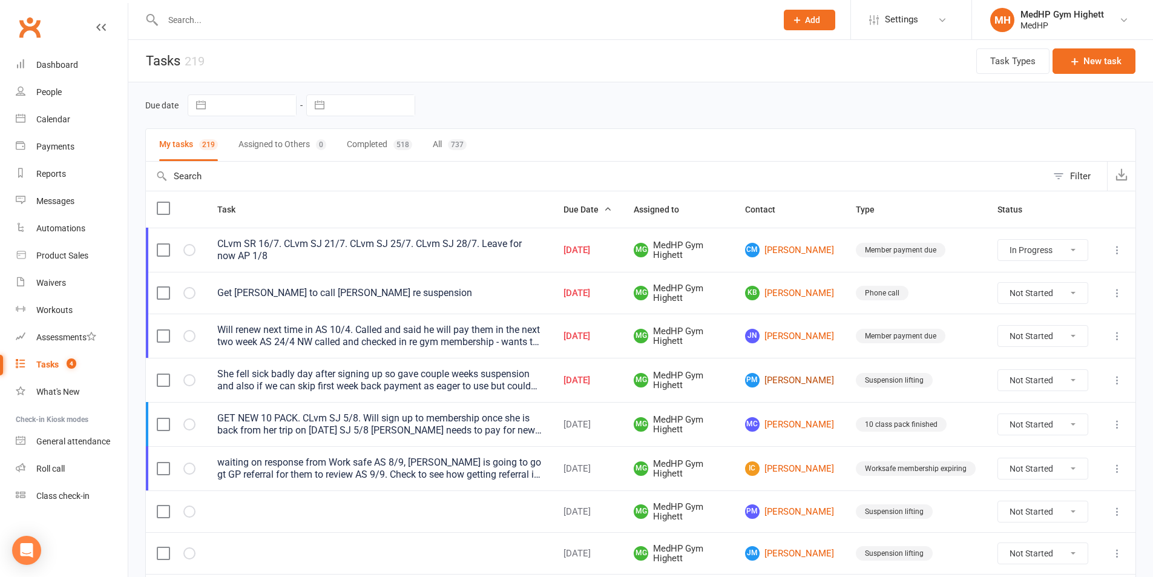
click at [784, 373] on link "PM Pat Morgan" at bounding box center [789, 380] width 89 height 15
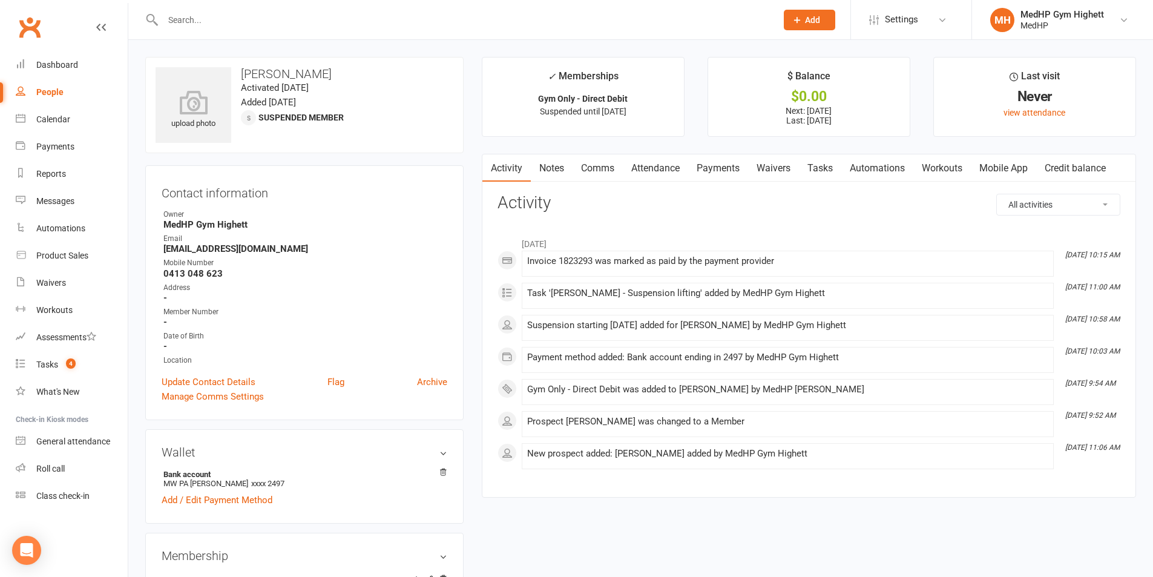
click at [810, 168] on link "Tasks" at bounding box center [820, 168] width 42 height 28
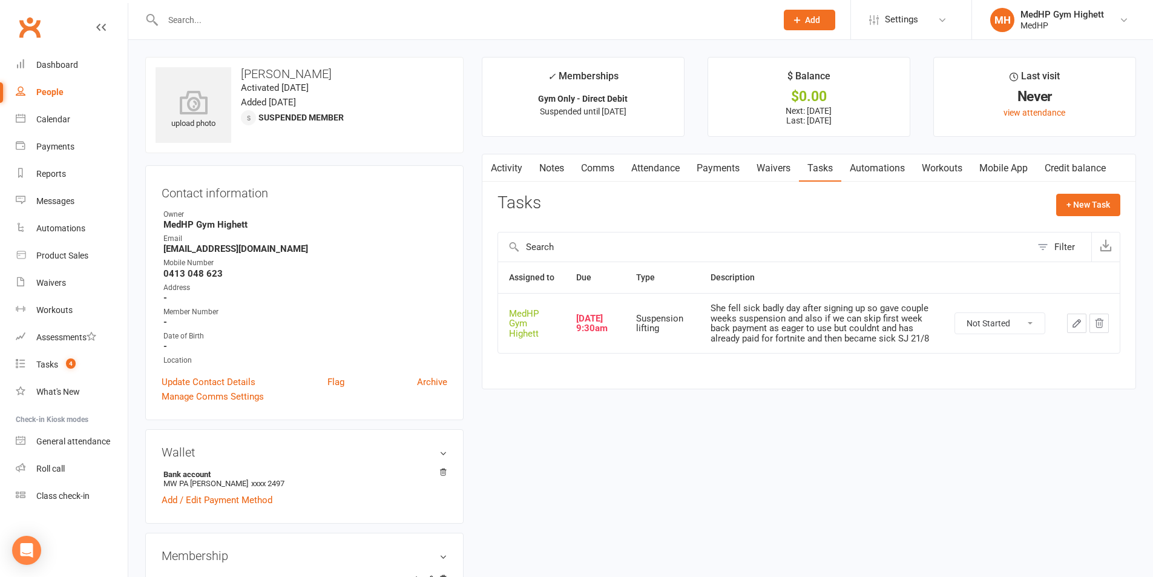
click at [980, 333] on select "Not Started In Progress Waiting Complete" at bounding box center [1000, 323] width 90 height 21
click at [955, 318] on select "Not Started In Progress Waiting Complete" at bounding box center [1000, 323] width 90 height 21
select select "unstarted"
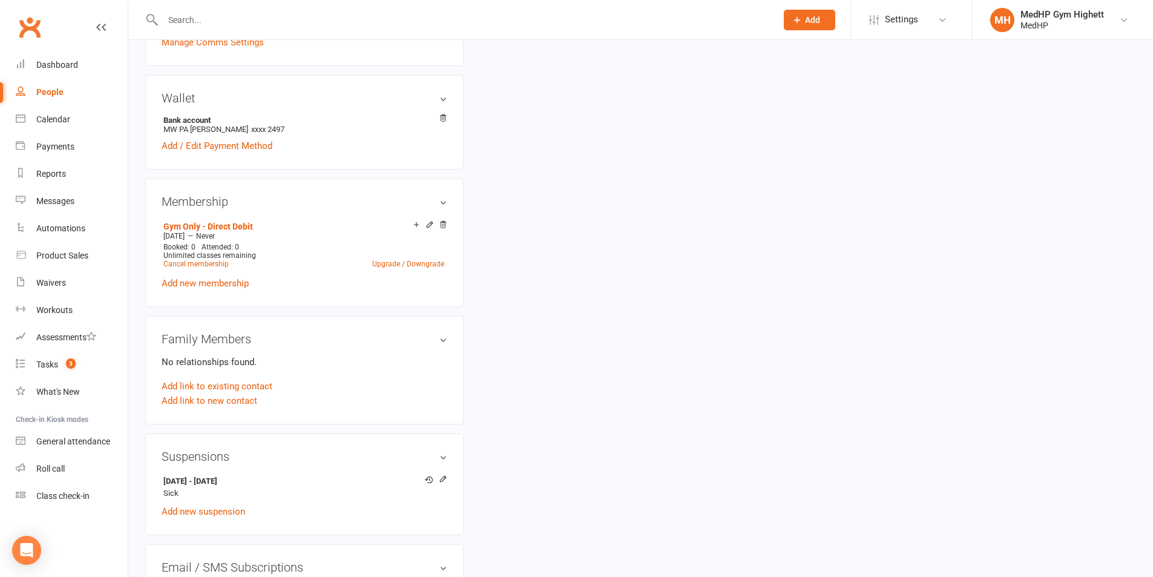
scroll to position [484, 0]
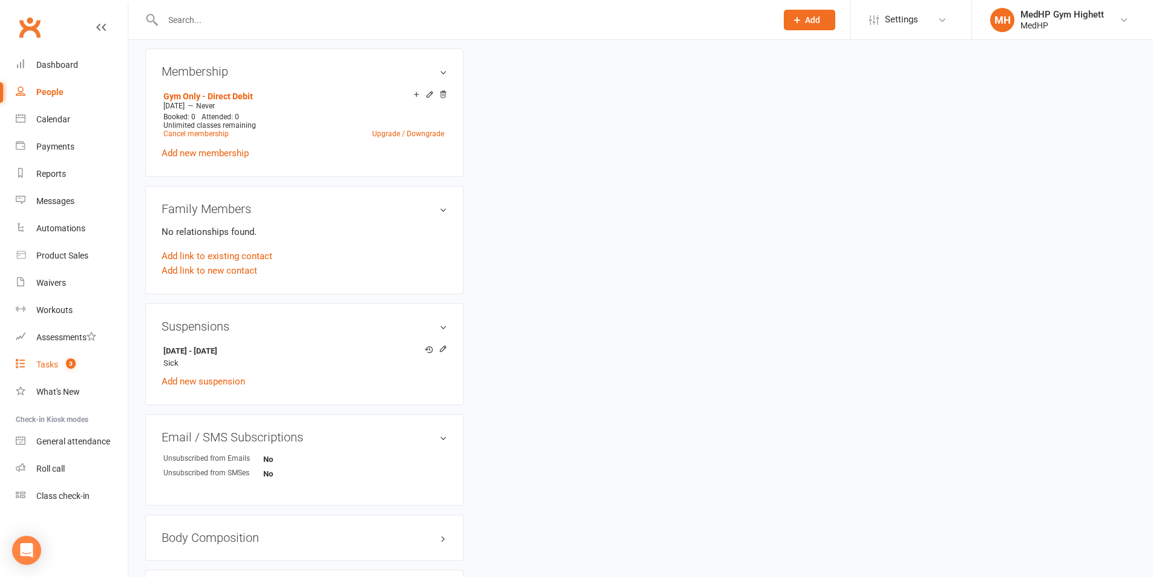
click at [106, 368] on link "Tasks 3" at bounding box center [72, 364] width 112 height 27
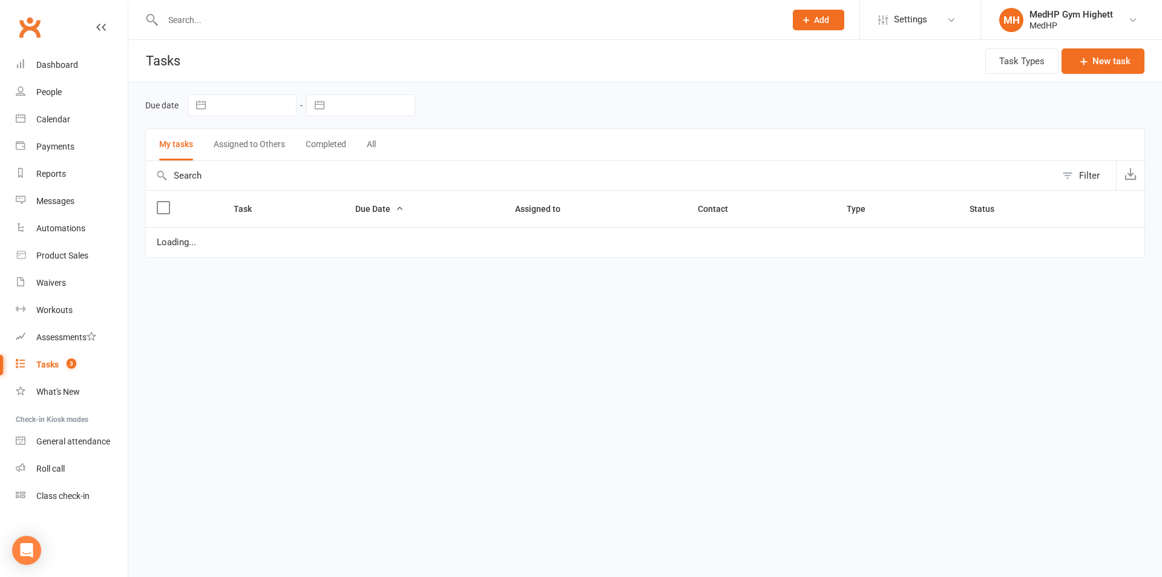
select select "started"
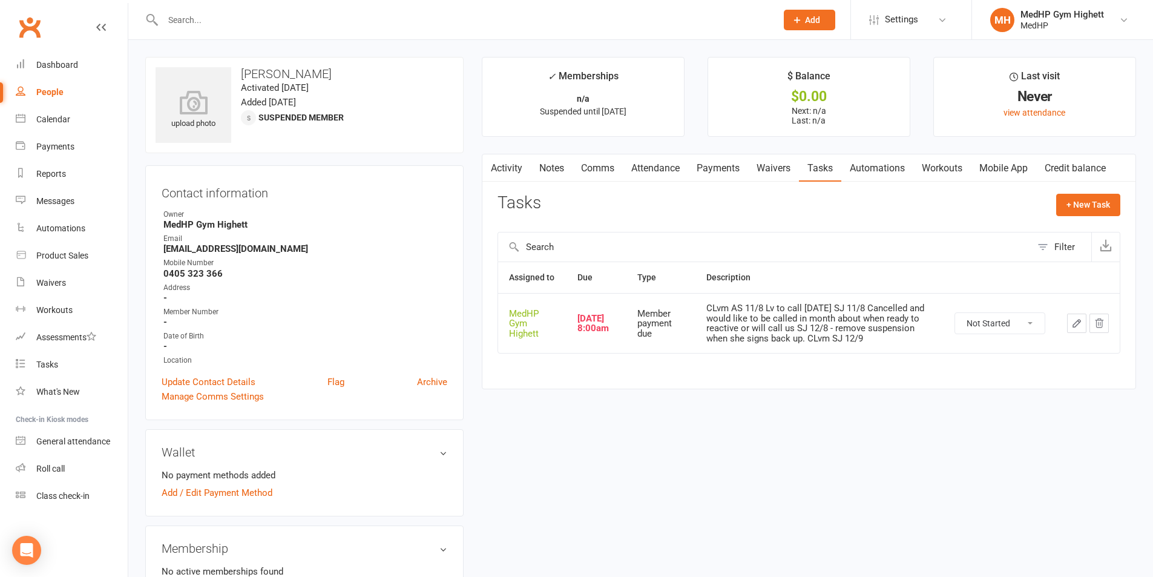
click at [433, 19] on input "text" at bounding box center [463, 19] width 609 height 17
paste input "[PERSON_NAME]"
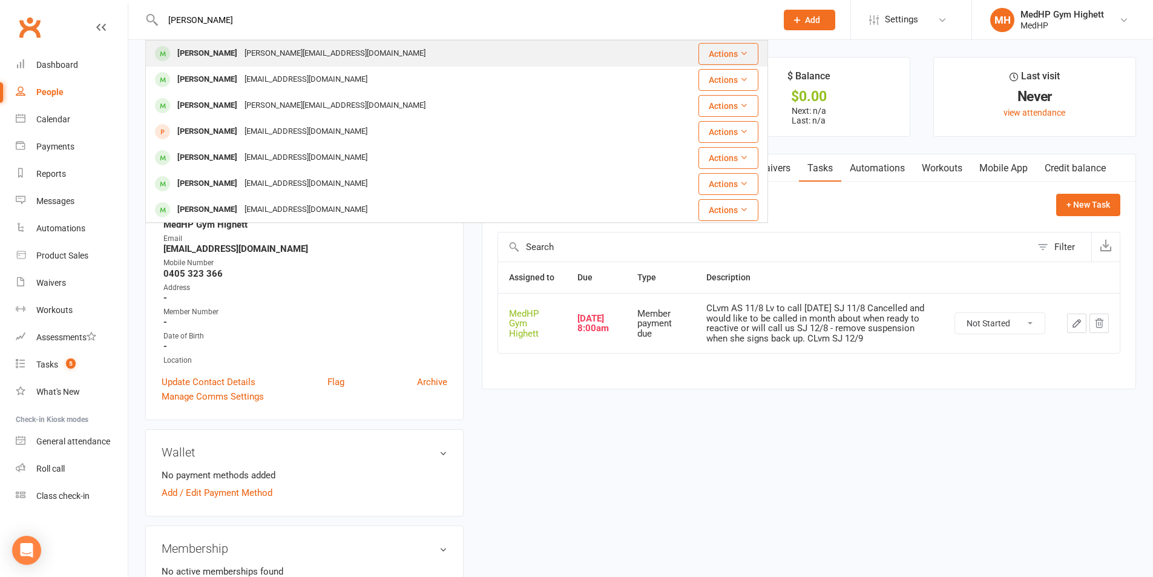
type input "[PERSON_NAME]"
click at [347, 50] on div "[PERSON_NAME][EMAIL_ADDRESS][DOMAIN_NAME]" at bounding box center [335, 54] width 188 height 18
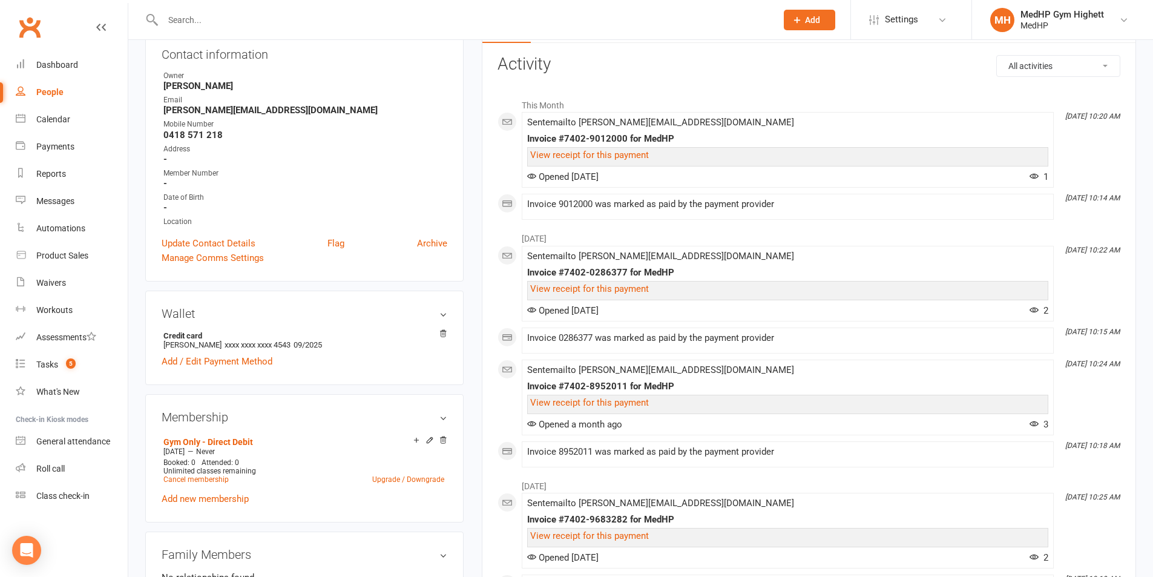
scroll to position [121, 0]
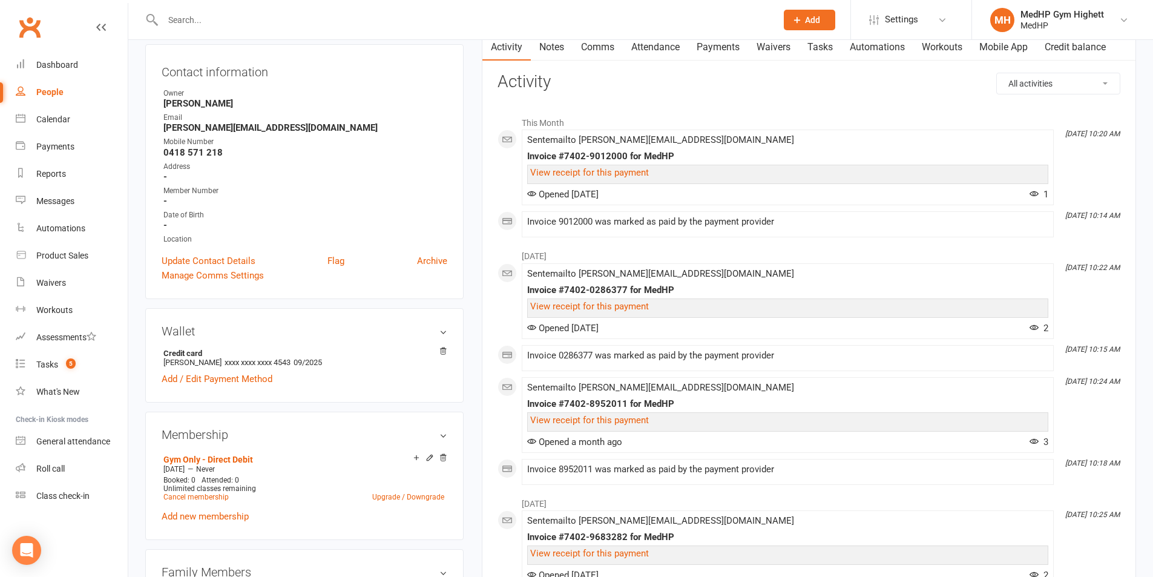
click at [708, 54] on link "Payments" at bounding box center [718, 47] width 60 height 28
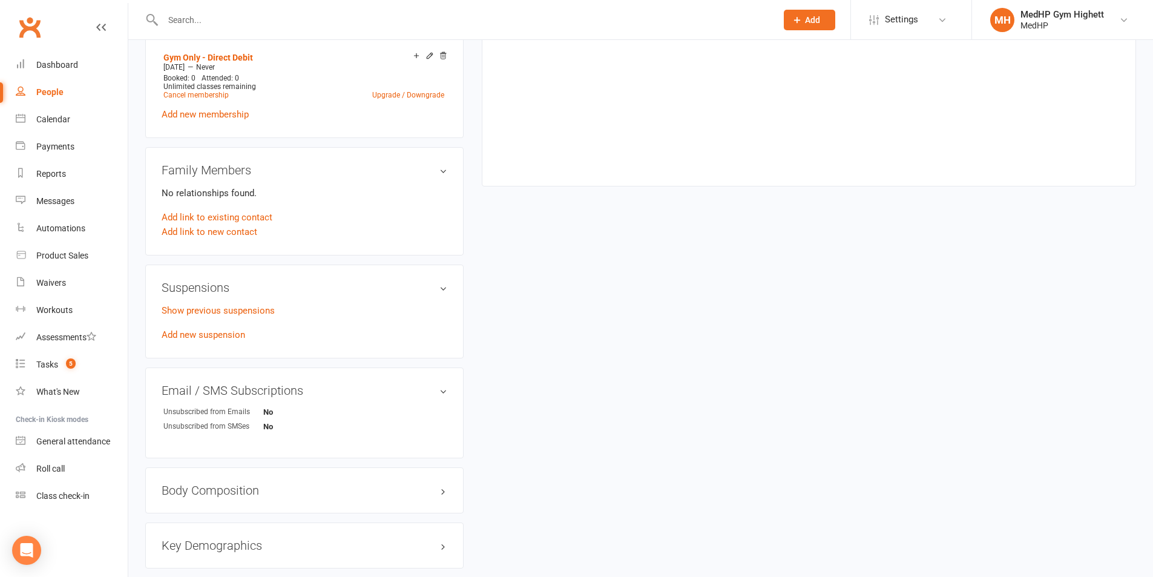
scroll to position [545, 0]
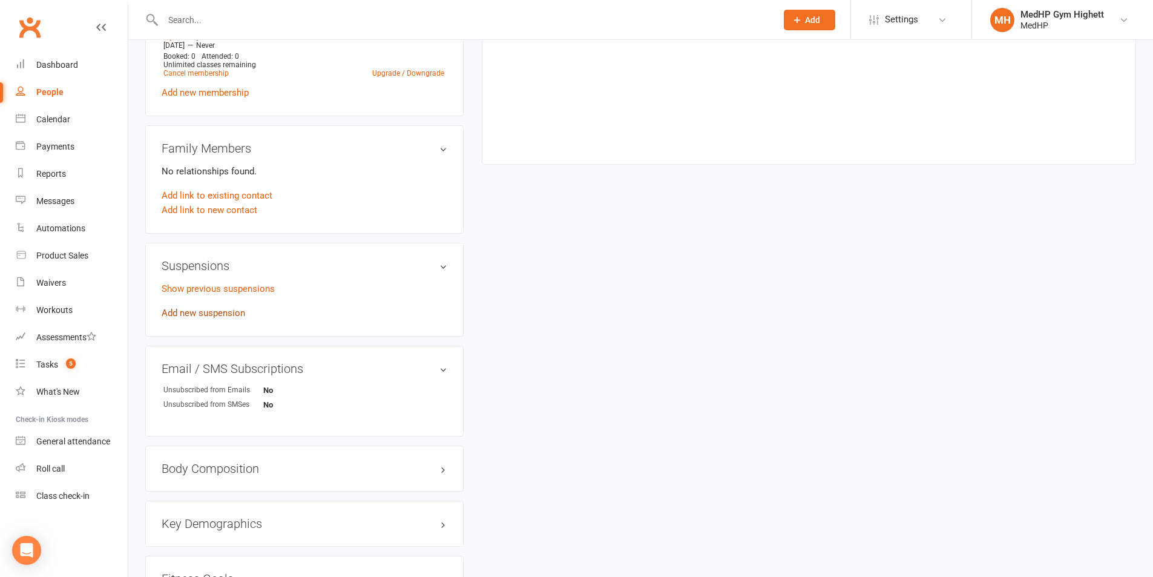
click at [217, 315] on link "Add new suspension" at bounding box center [203, 312] width 83 height 11
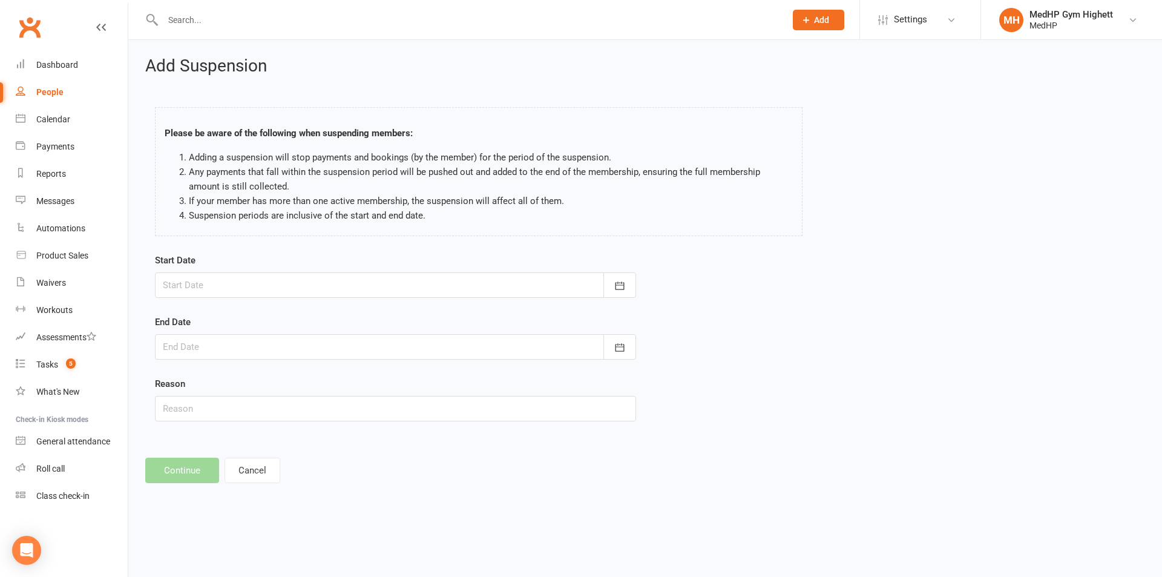
click at [249, 277] on div at bounding box center [395, 284] width 481 height 25
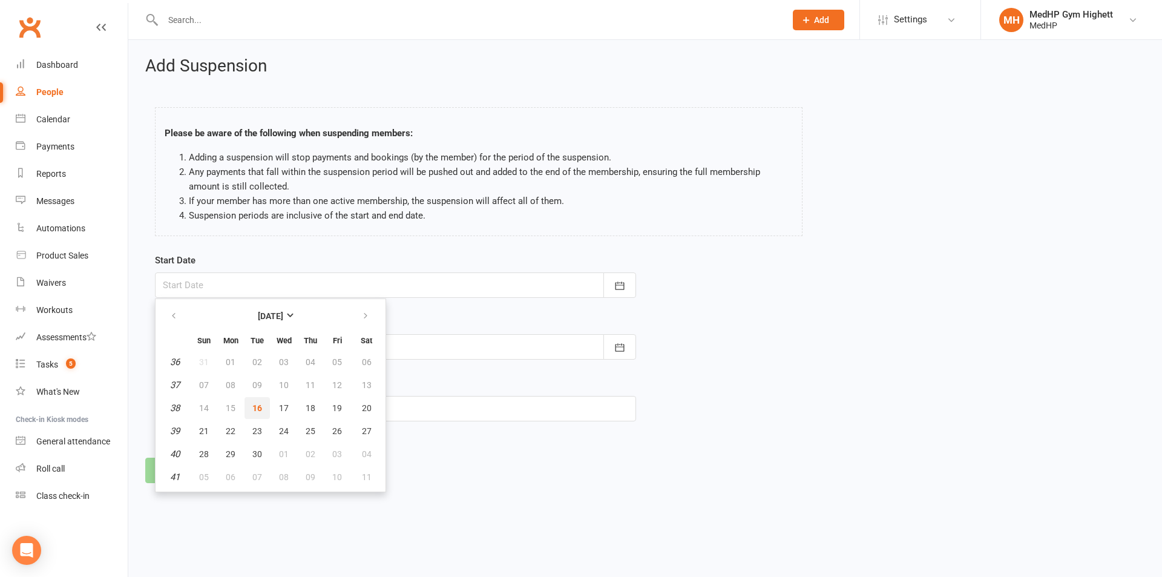
click at [258, 403] on span "16" at bounding box center [257, 408] width 10 height 10
type input "[DATE]"
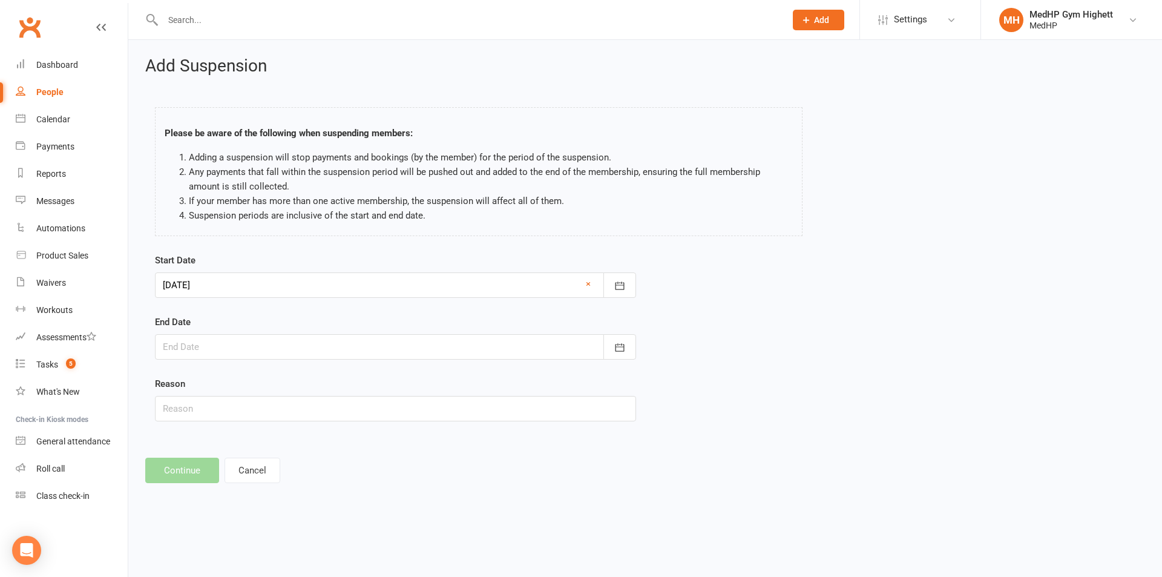
click at [255, 353] on div at bounding box center [395, 346] width 481 height 25
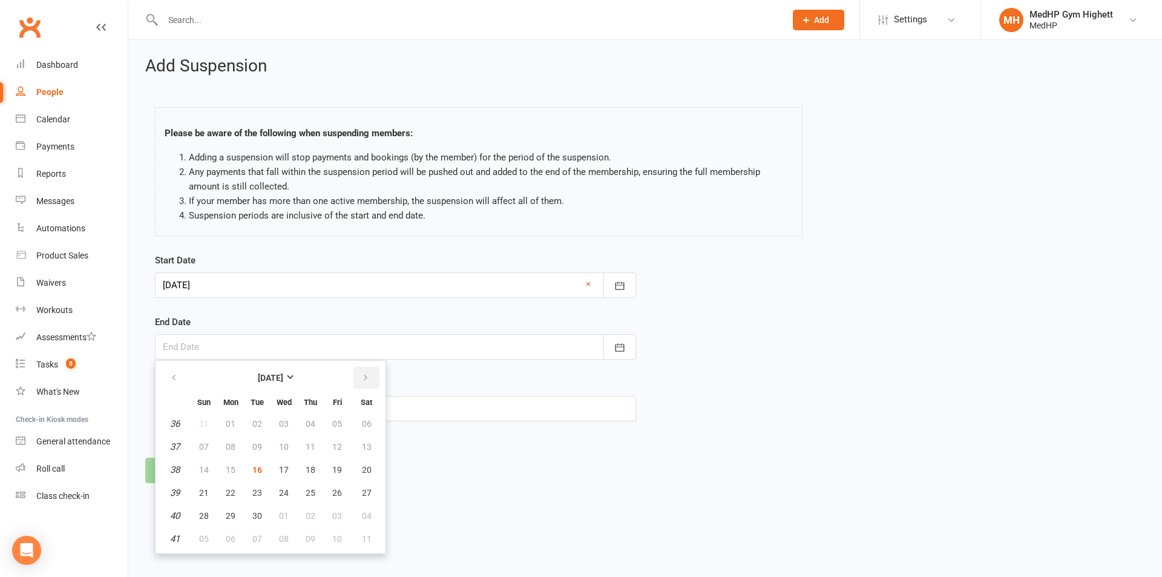
click at [357, 383] on button "button" at bounding box center [366, 378] width 26 height 22
click at [360, 385] on button "button" at bounding box center [366, 378] width 26 height 22
click at [231, 445] on span "03" at bounding box center [231, 447] width 10 height 10
type input "[DATE]"
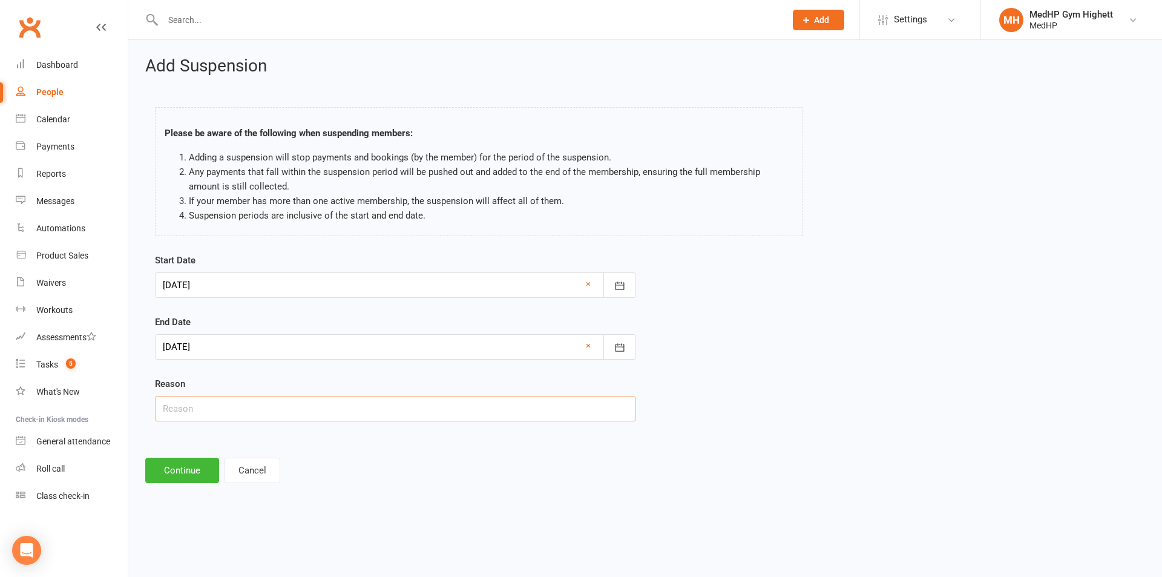
click at [240, 410] on input "text" at bounding box center [395, 408] width 481 height 25
type input "Away"
click at [188, 463] on button "Continue" at bounding box center [182, 469] width 74 height 25
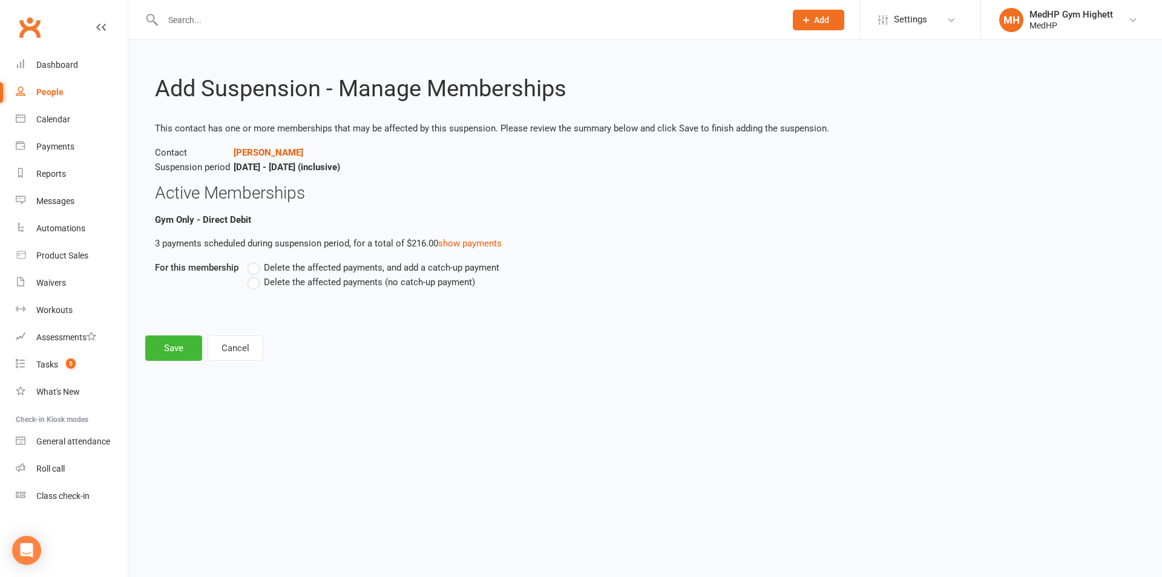
click at [273, 286] on span "Delete the affected payments (no catch-up payment)" at bounding box center [369, 281] width 211 height 13
click at [255, 275] on input "Delete the affected payments (no catch-up payment)" at bounding box center [251, 275] width 8 height 0
click at [186, 339] on button "Save" at bounding box center [173, 347] width 57 height 25
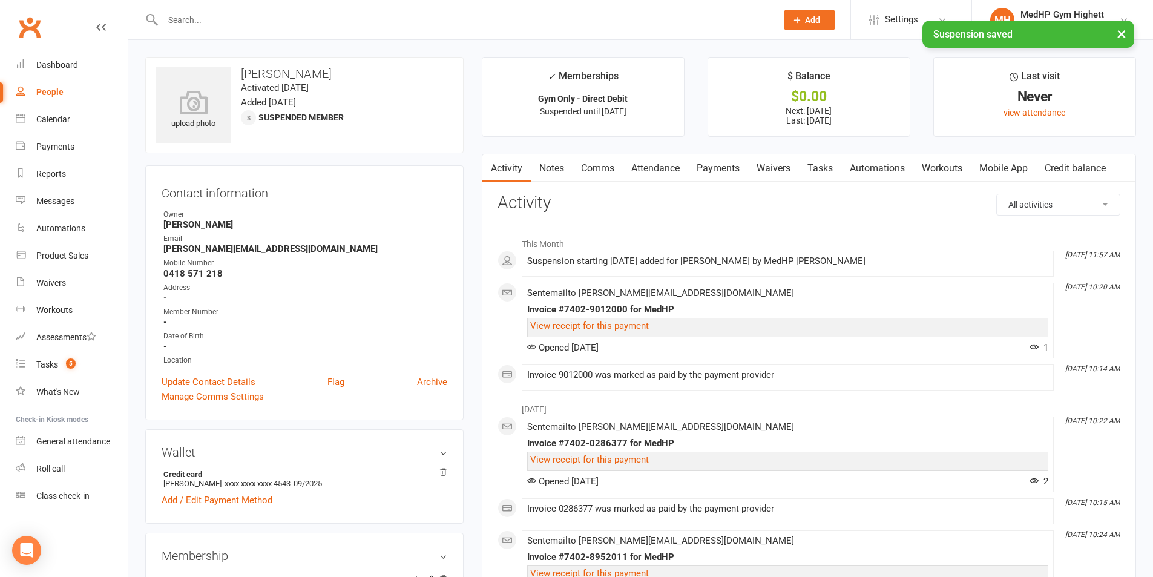
click at [829, 162] on link "Tasks" at bounding box center [820, 168] width 42 height 28
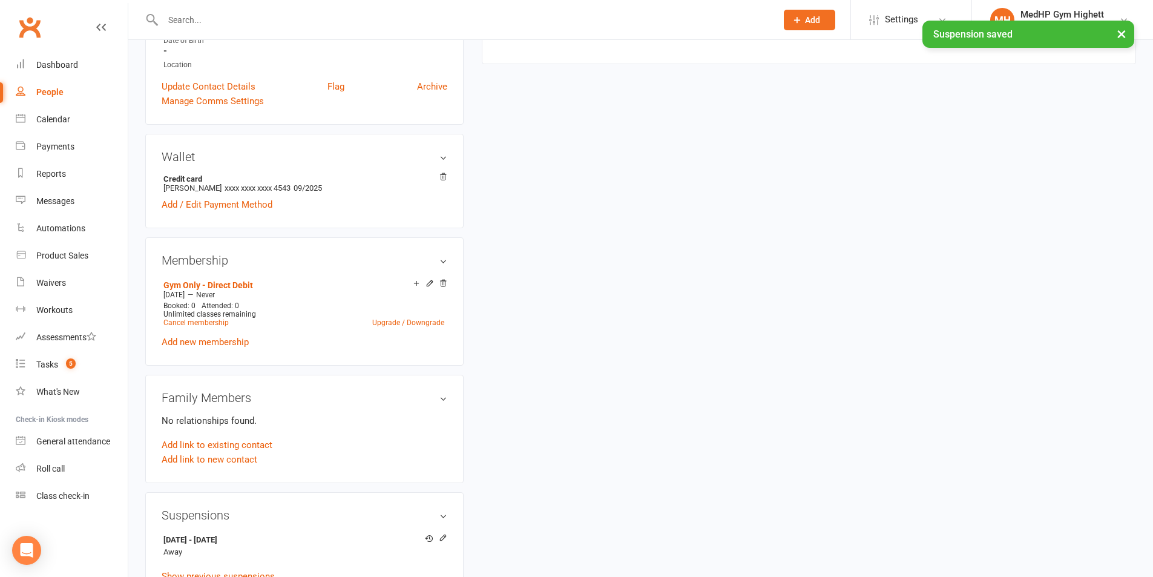
scroll to position [61, 0]
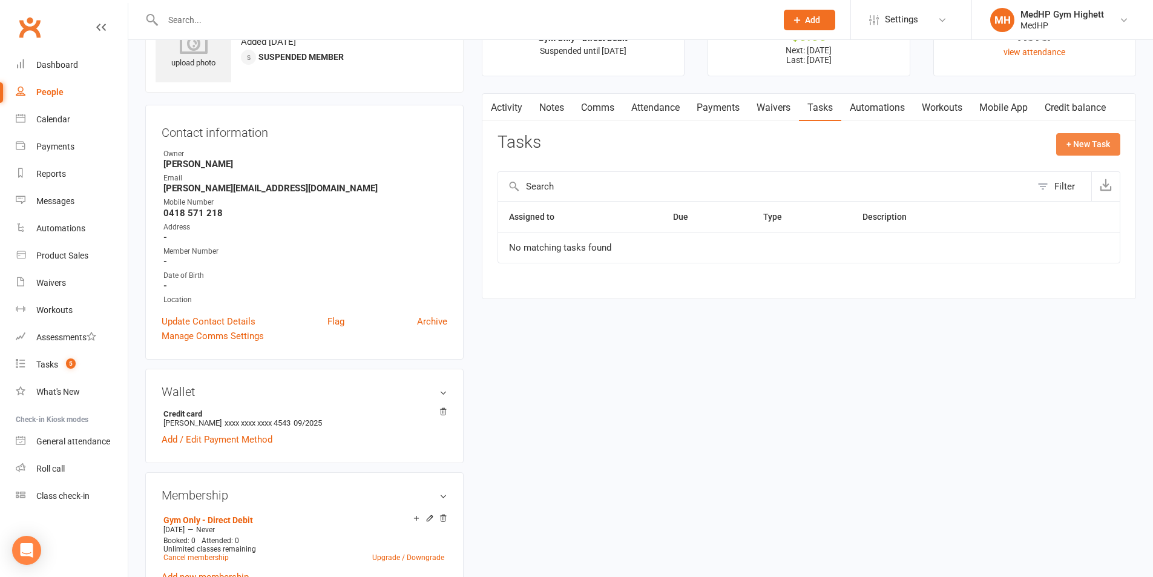
click at [1094, 143] on button "+ New Task" at bounding box center [1088, 144] width 64 height 22
select select "46188"
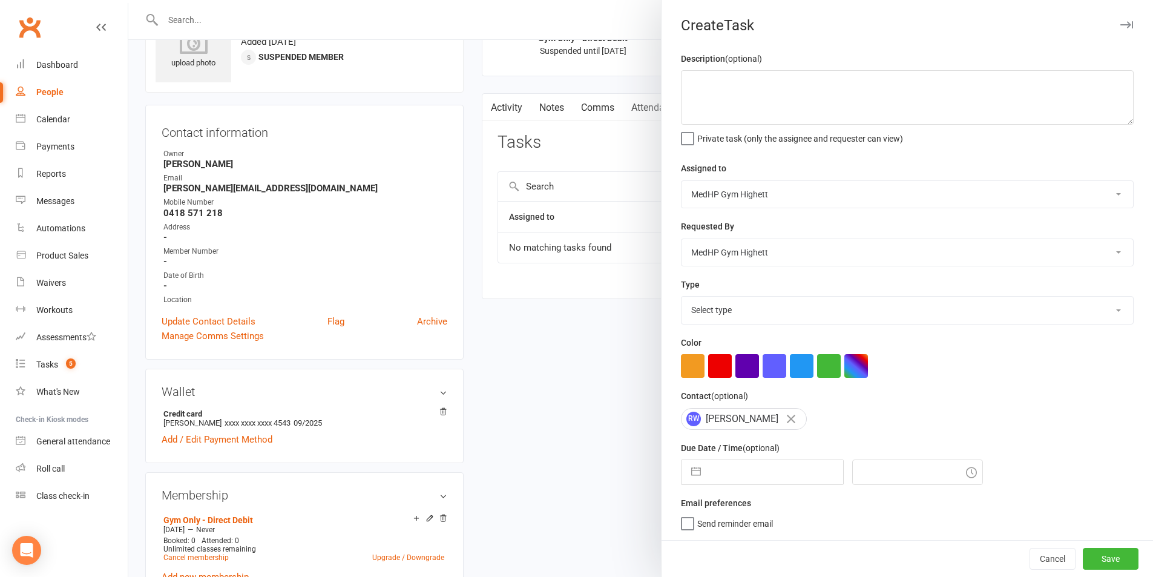
click at [777, 321] on select "Select type 10 class pack finished 6 week program review 6 week review 8 week c…" at bounding box center [906, 309] width 451 height 27
select select "25832"
click at [681, 299] on select "Select type 10 class pack finished 6 week program review 6 week review 8 week c…" at bounding box center [906, 309] width 451 height 27
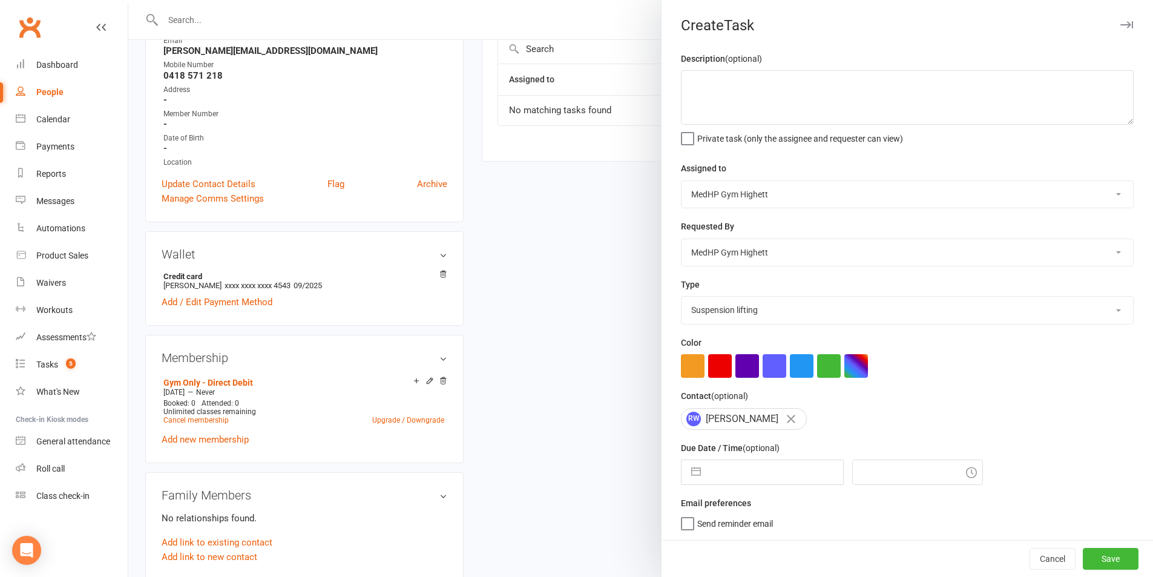
scroll to position [0, 0]
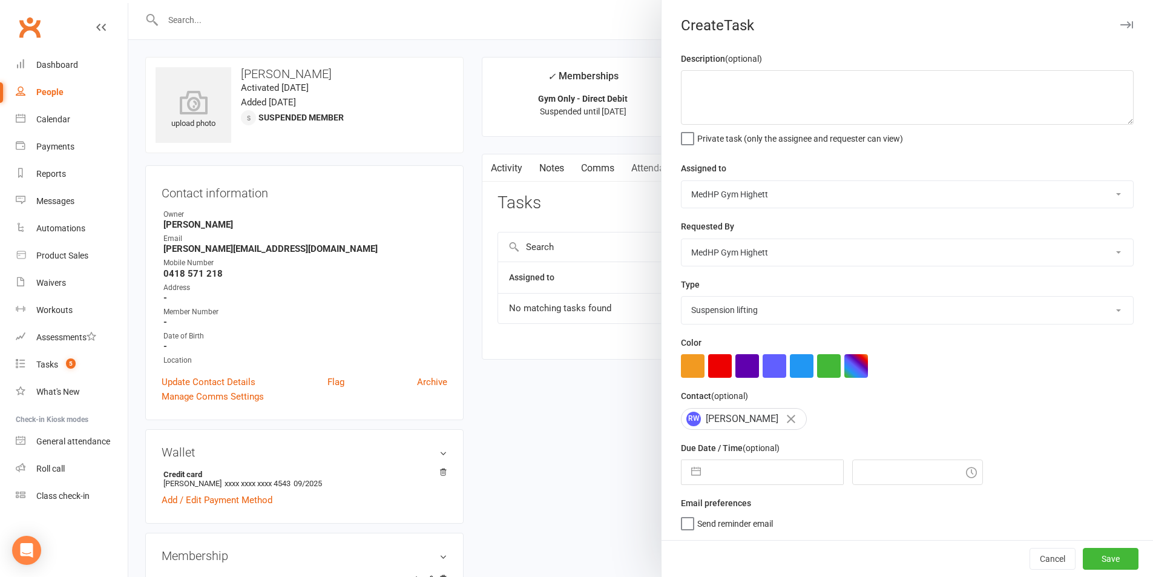
click at [779, 467] on input "text" at bounding box center [775, 472] width 136 height 24
select select "7"
select select "2025"
select select "8"
select select "2025"
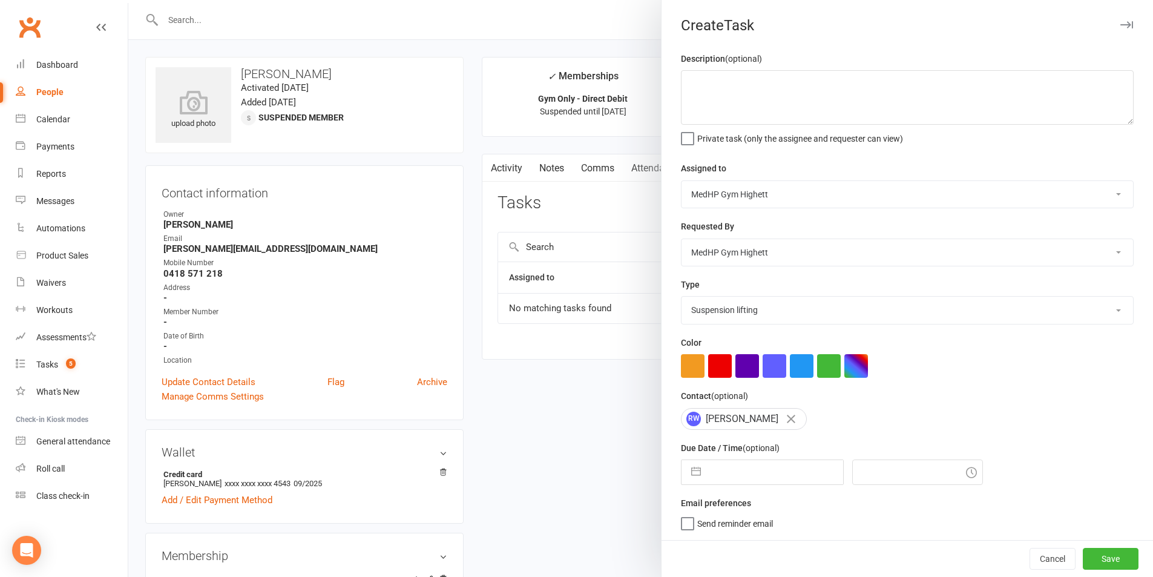
select select "9"
select select "2025"
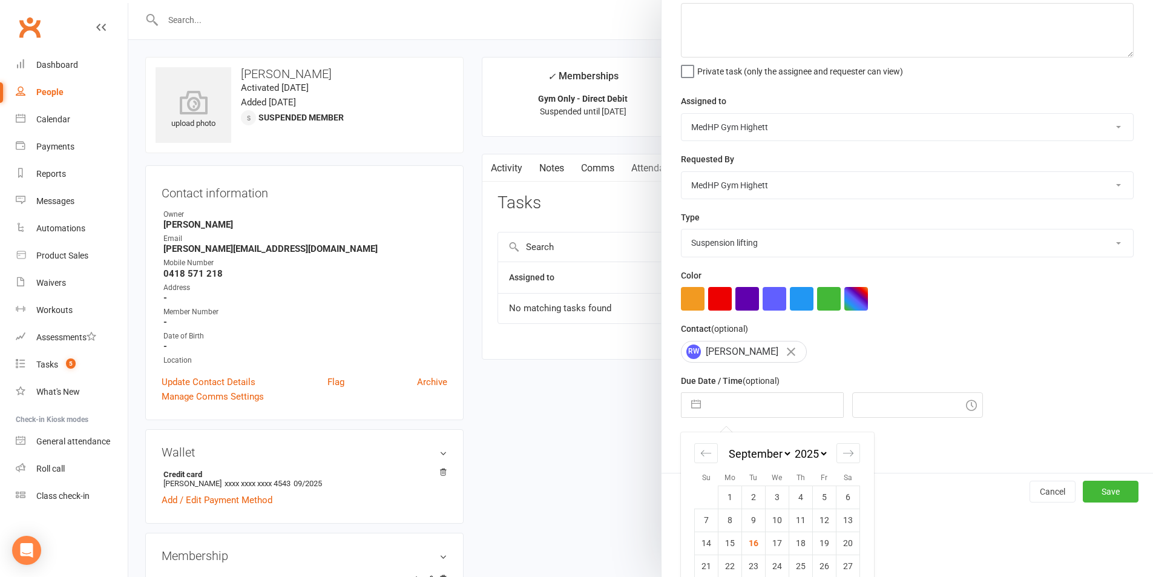
scroll to position [110, 0]
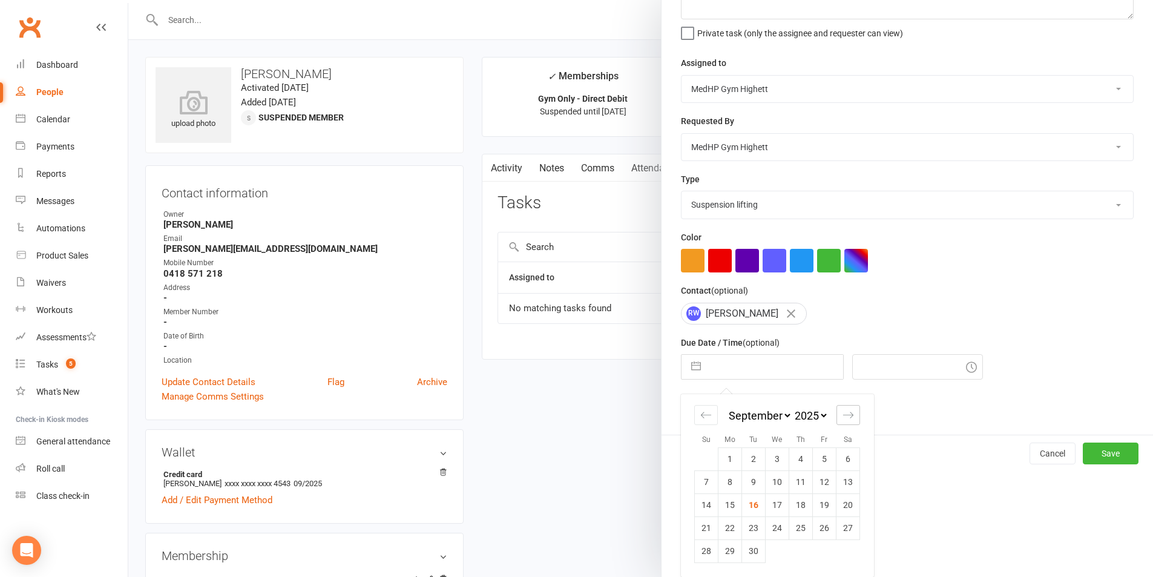
click at [842, 411] on icon "Move forward to switch to the next month." at bounding box center [847, 414] width 11 height 11
select select "10"
select select "2025"
click at [844, 416] on icon "Move forward to switch to the next month." at bounding box center [847, 414] width 11 height 11
select select "11"
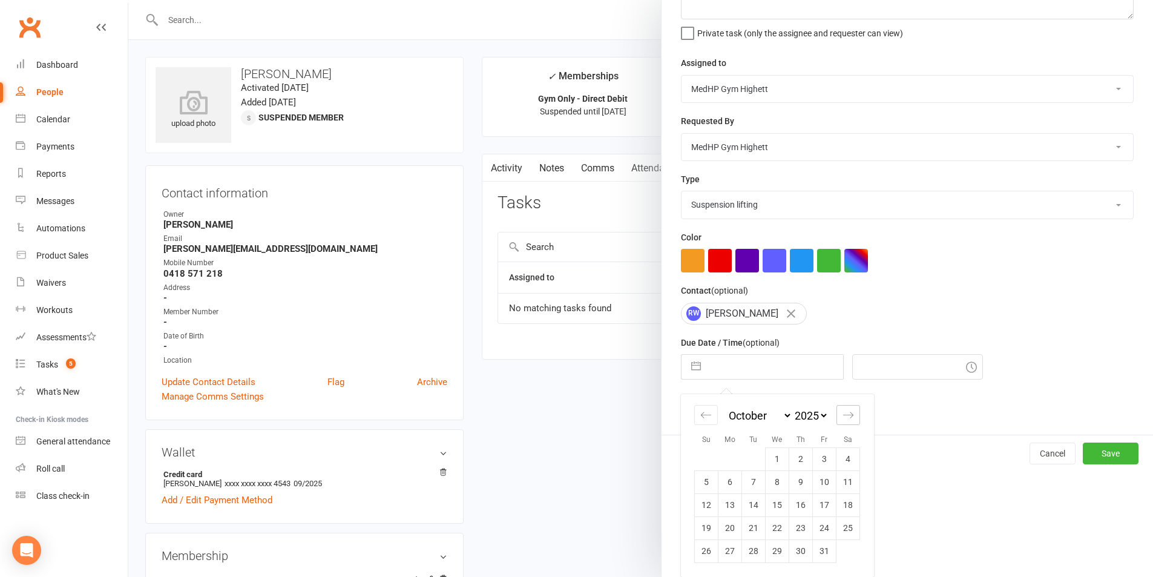
select select "2025"
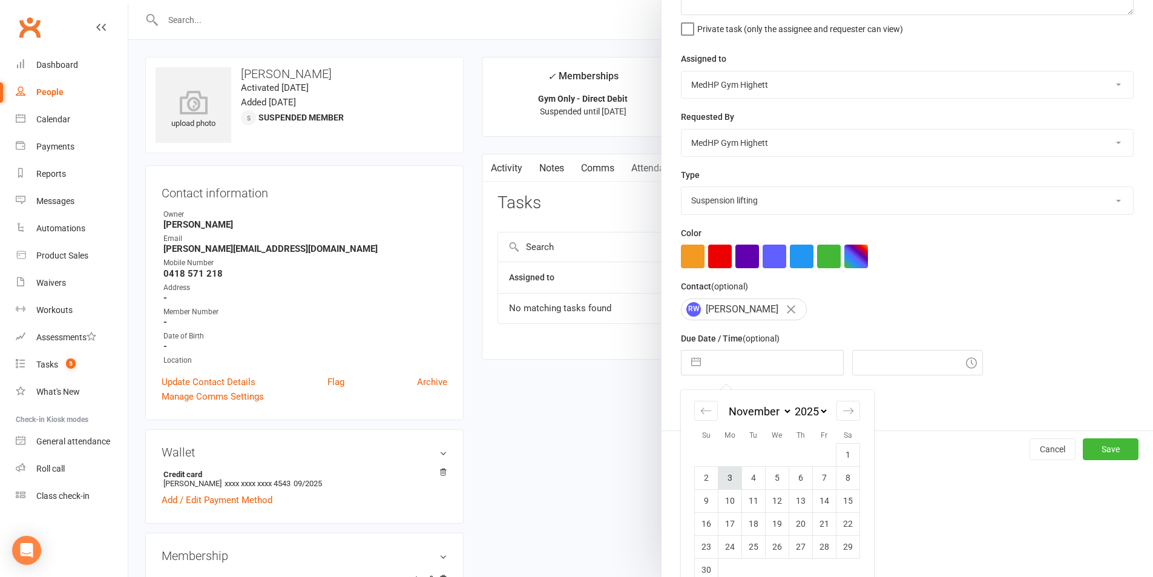
click at [720, 482] on td "3" at bounding box center [730, 477] width 24 height 23
type input "[DATE]"
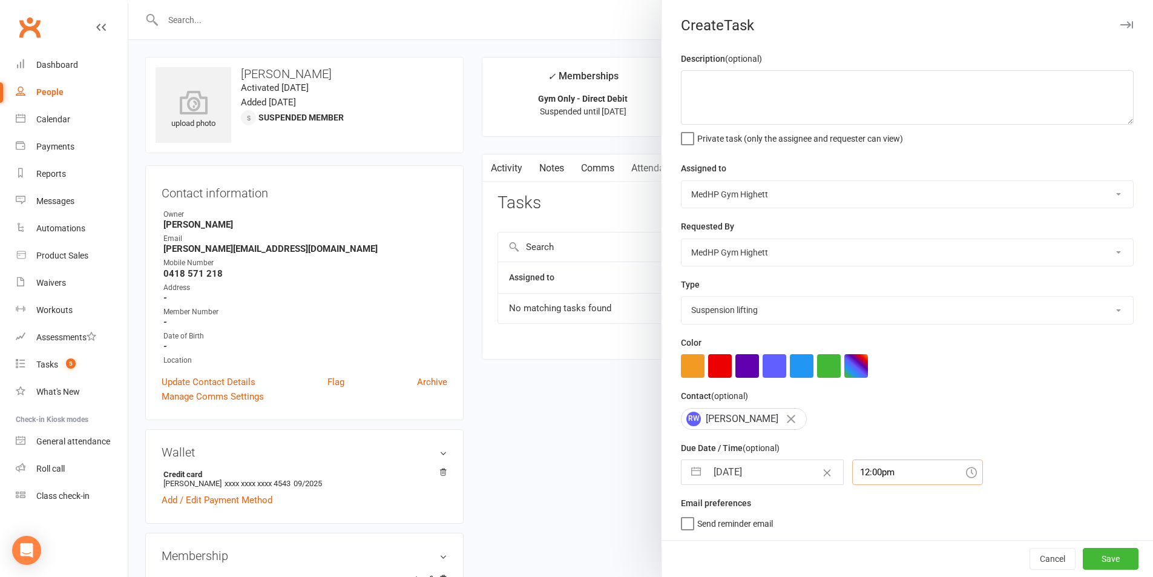
click at [879, 471] on div "12:00pm" at bounding box center [917, 471] width 131 height 25
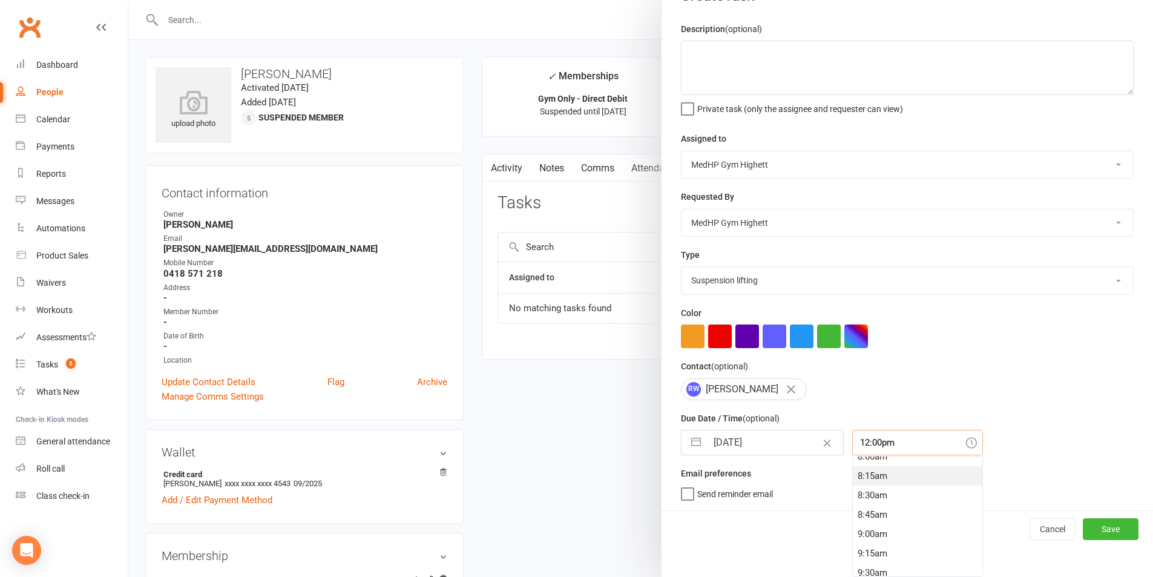
scroll to position [607, 0]
click at [874, 472] on div "8:00am" at bounding box center [916, 477] width 129 height 19
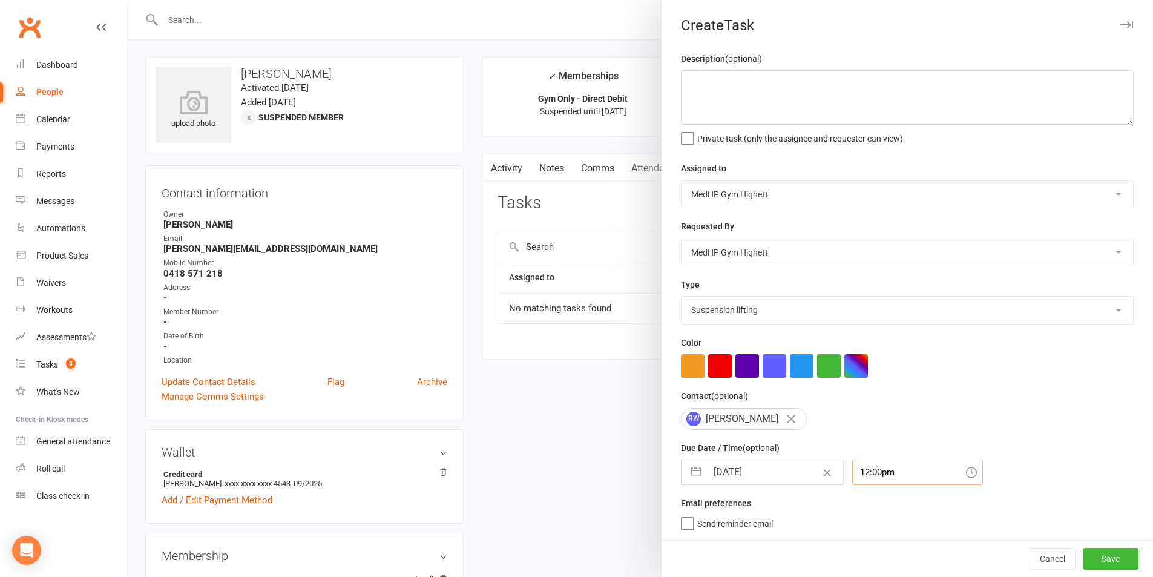
type input "8:00am"
click at [1105, 556] on button "Save" at bounding box center [1110, 559] width 56 height 22
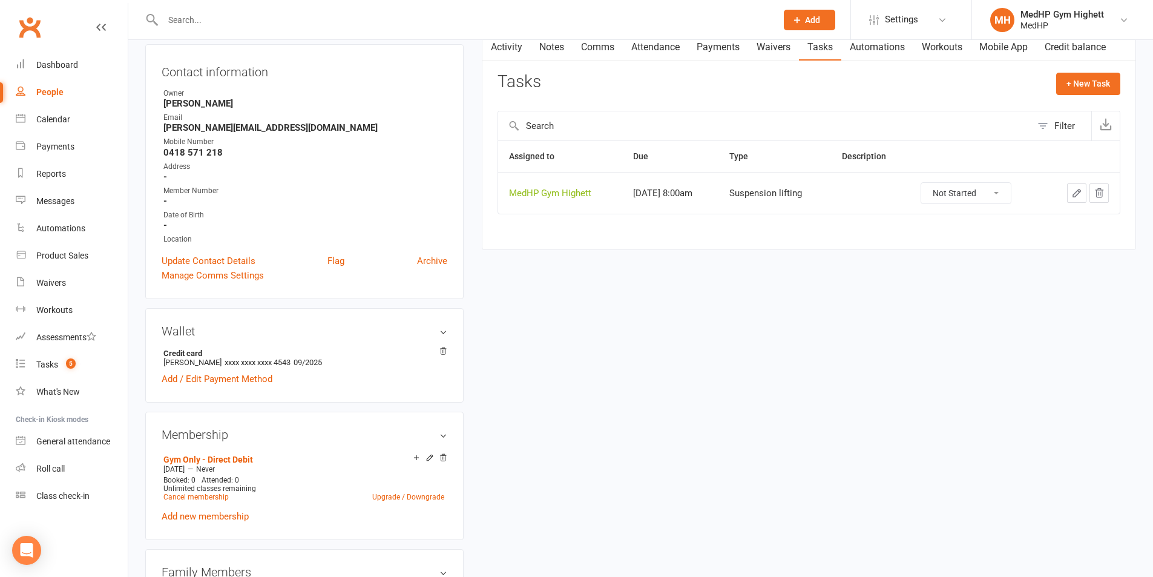
scroll to position [0, 0]
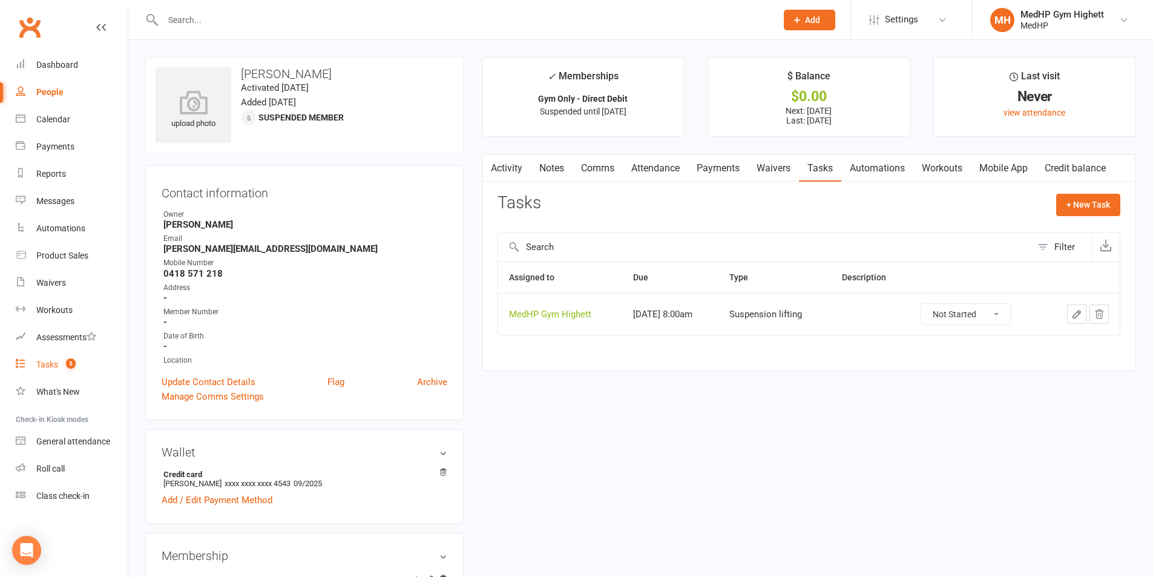
click at [76, 367] on link "Tasks 5" at bounding box center [72, 364] width 112 height 27
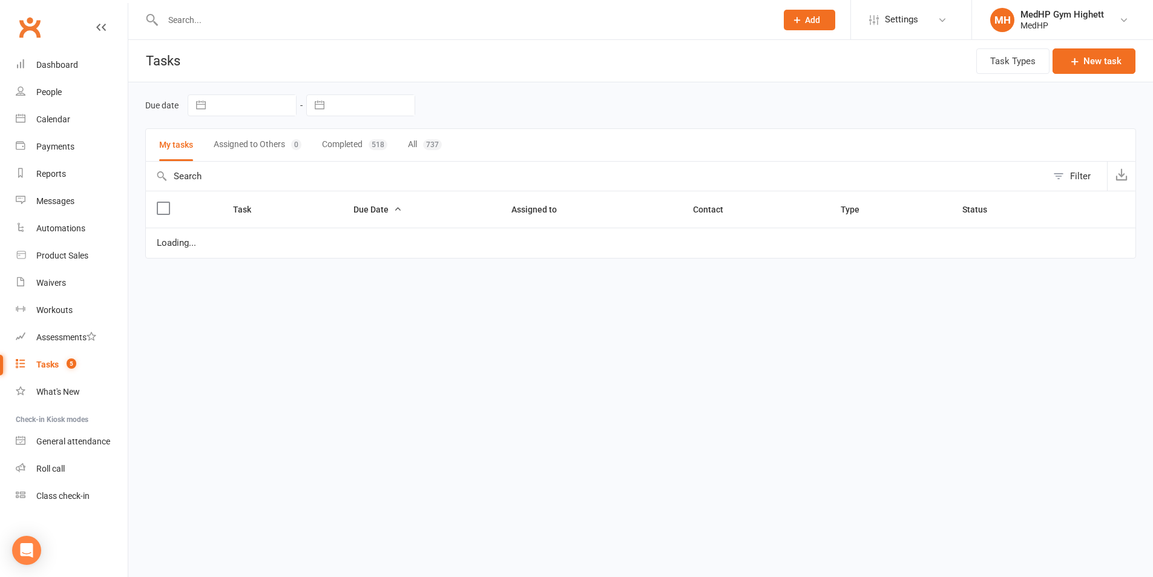
select select "started"
